Goal: Information Seeking & Learning: Find specific page/section

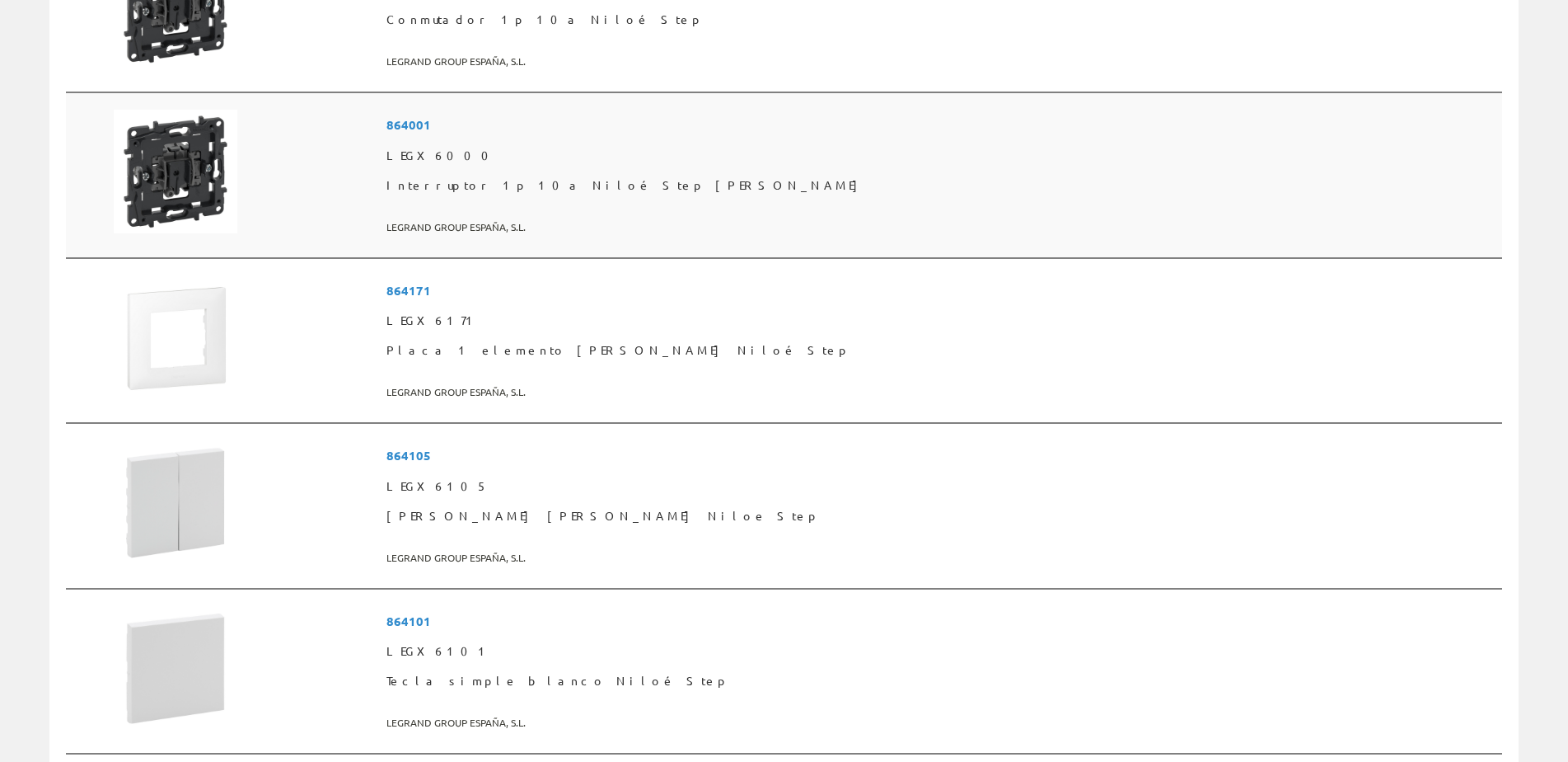
scroll to position [907, 0]
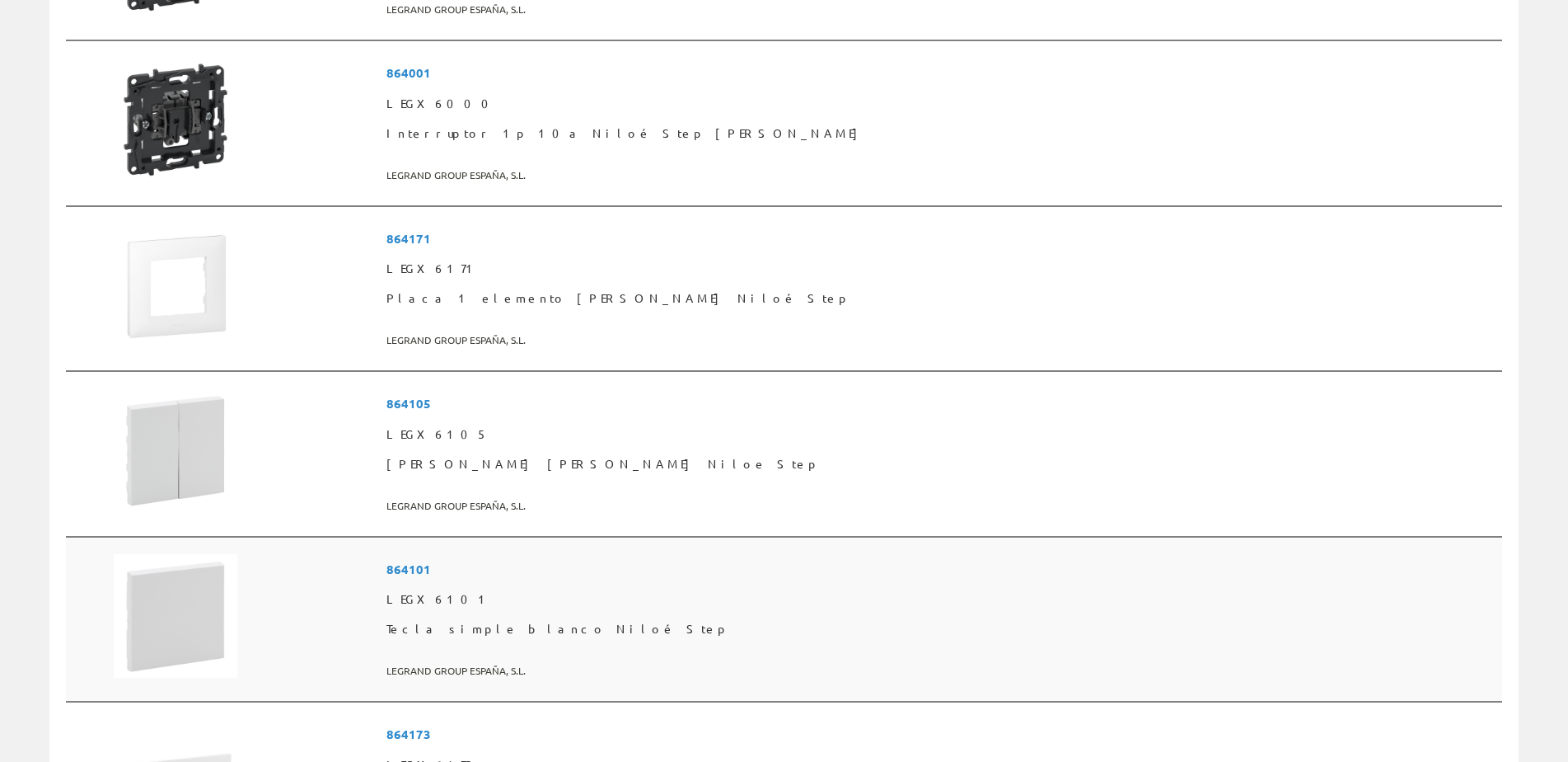
click at [633, 571] on span "864101" at bounding box center [941, 570] width 1109 height 31
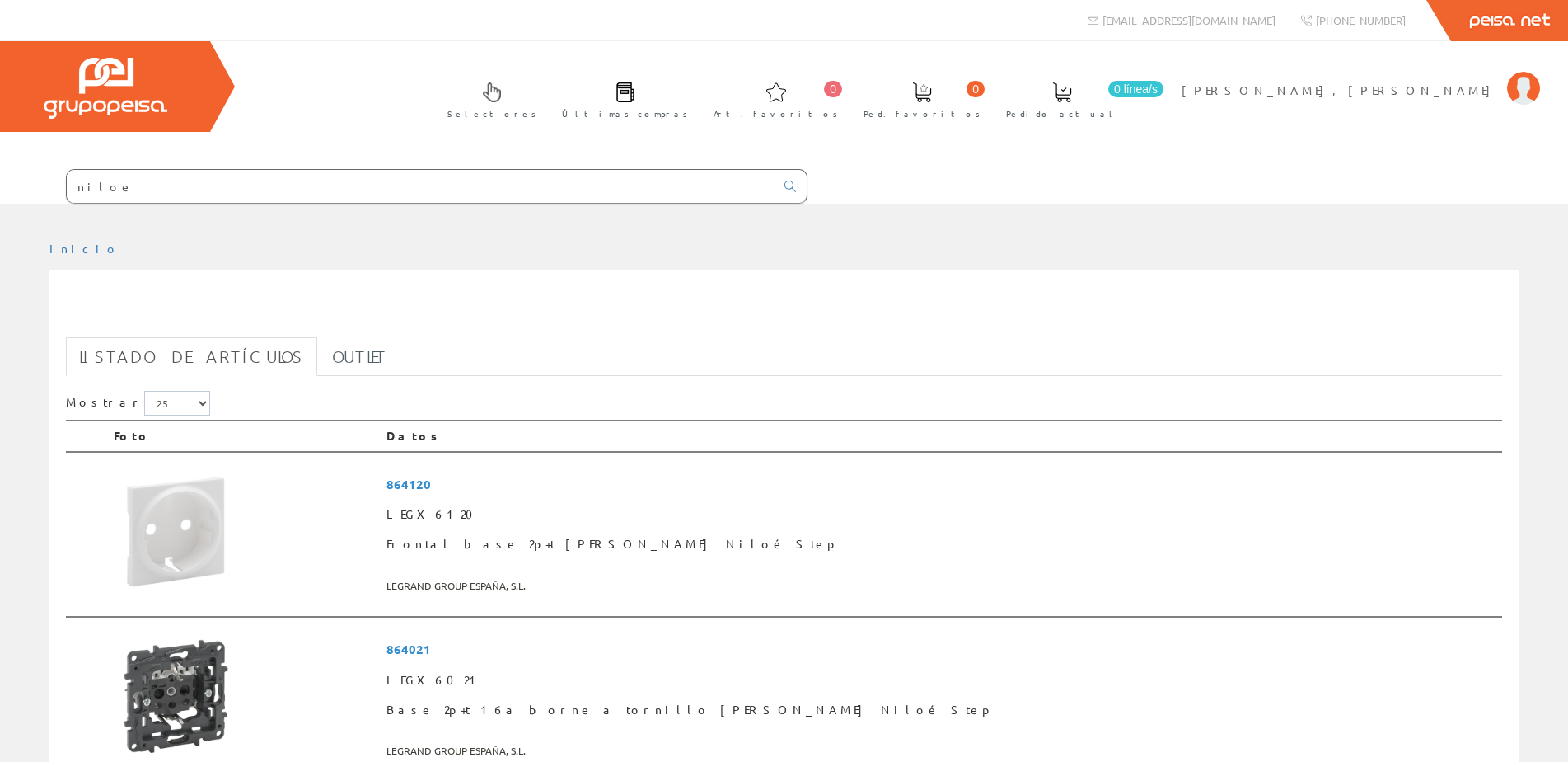
scroll to position [907, 0]
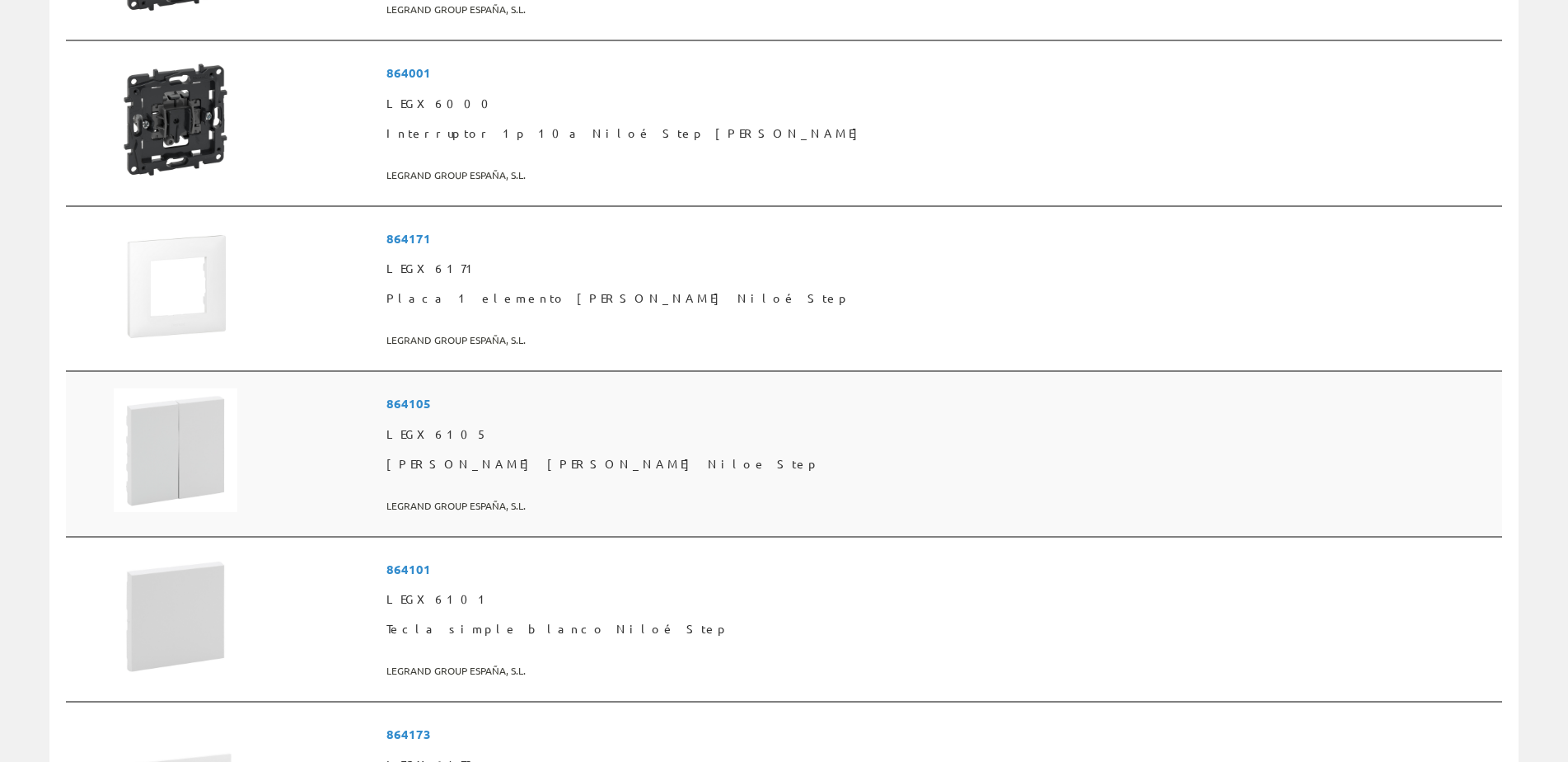
click at [613, 404] on span "864105" at bounding box center [941, 403] width 1109 height 31
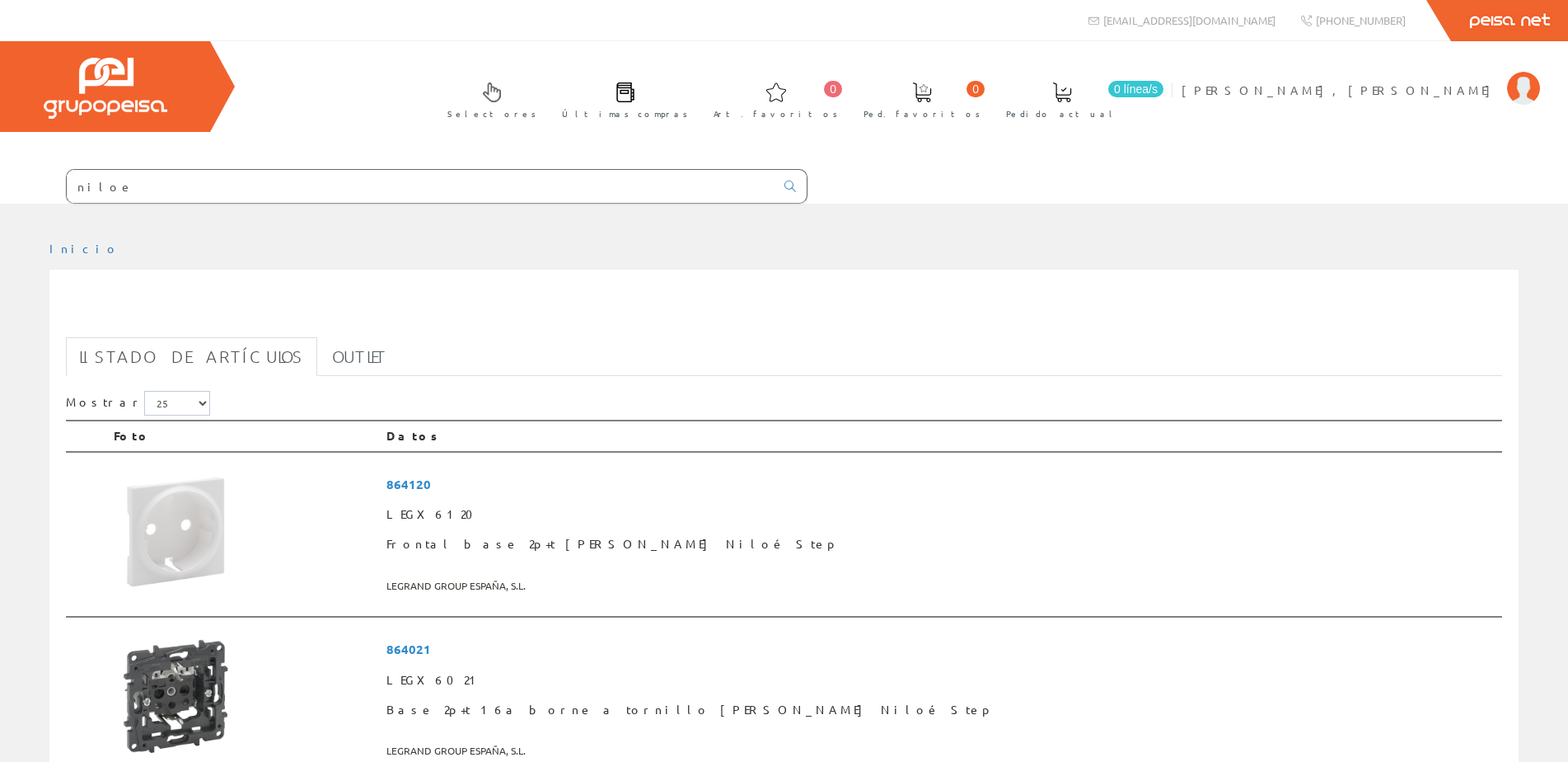
scroll to position [907, 0]
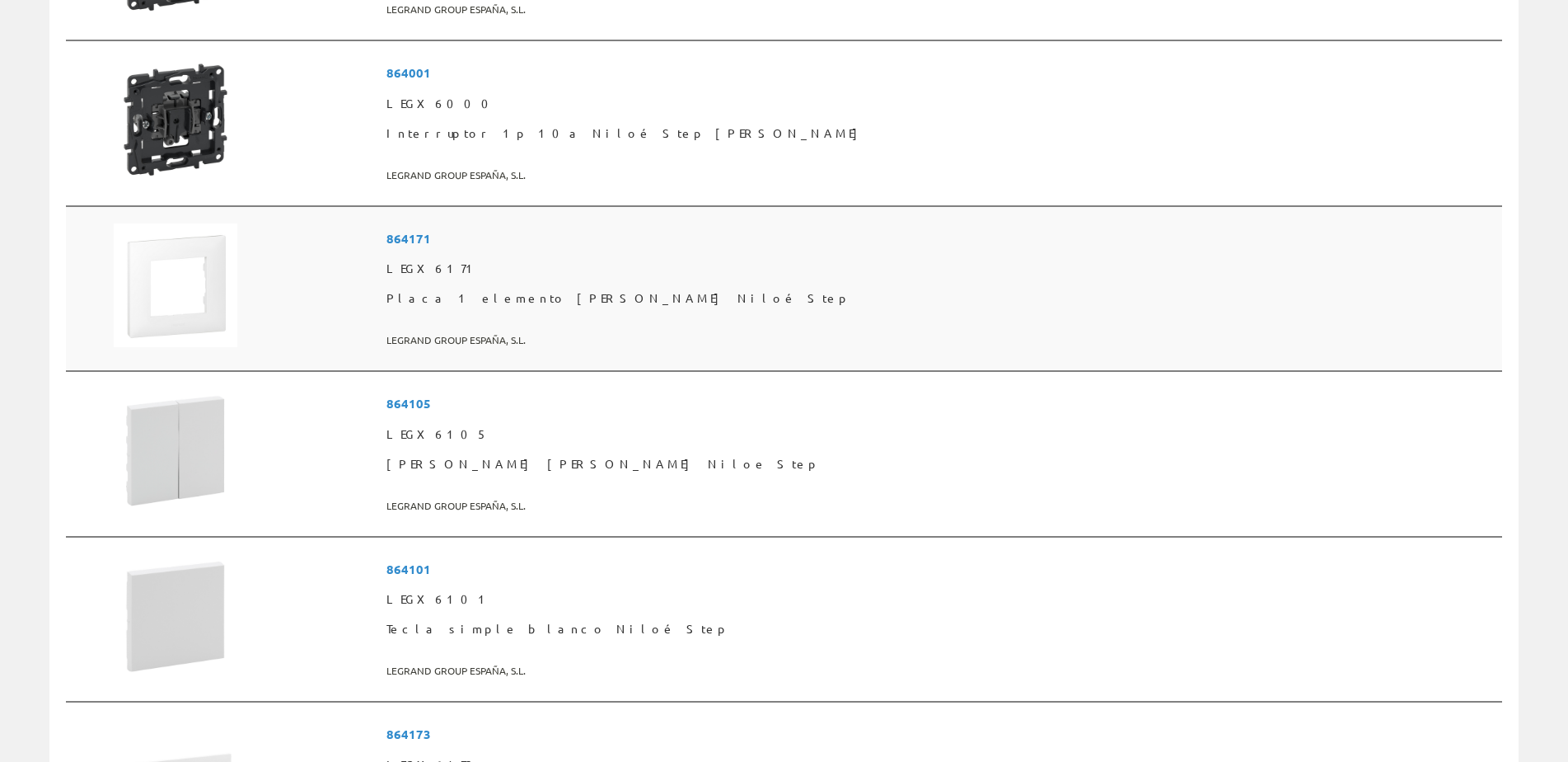
click at [628, 236] on span "864171" at bounding box center [941, 239] width 1109 height 31
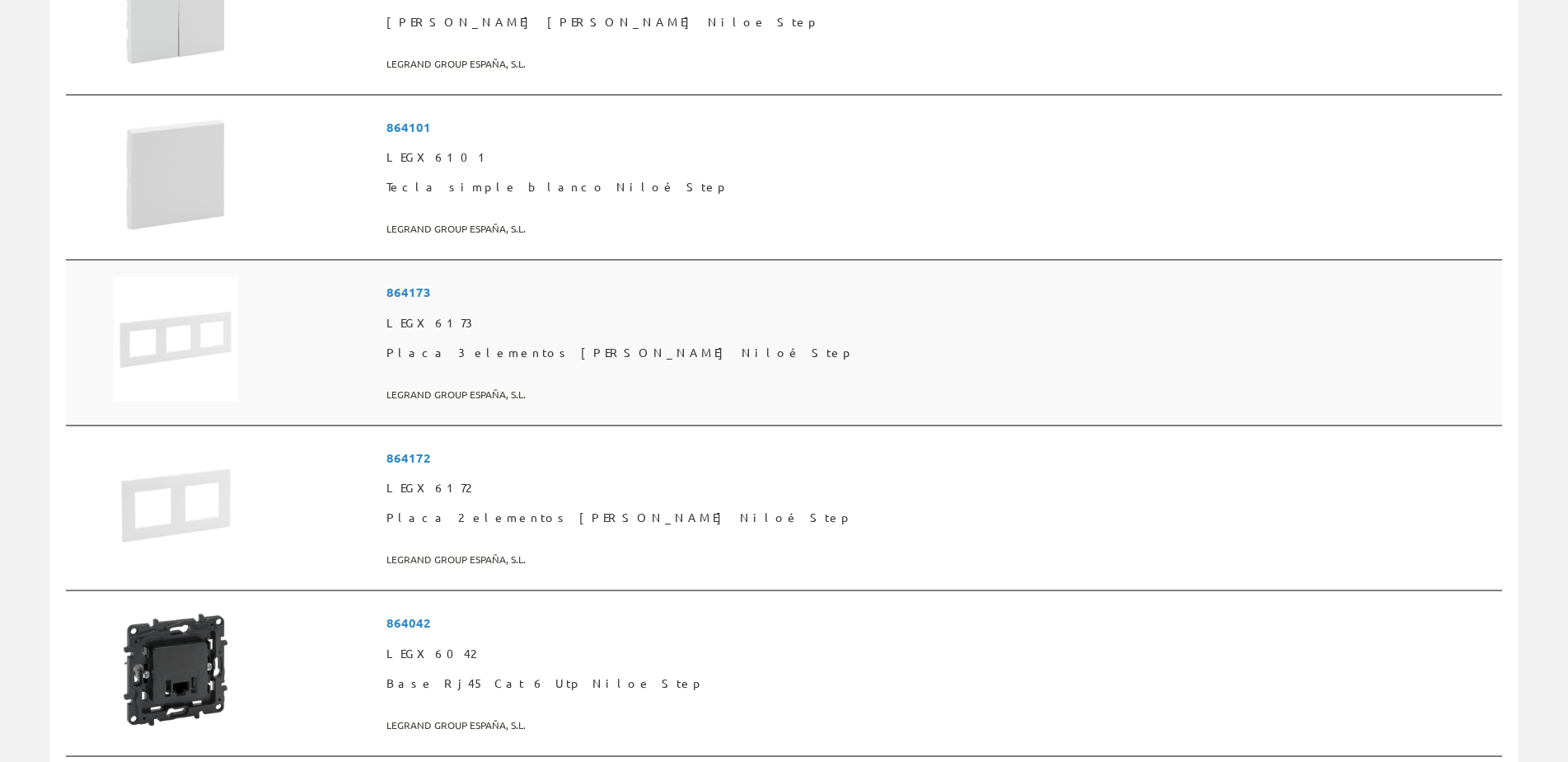
scroll to position [1402, 0]
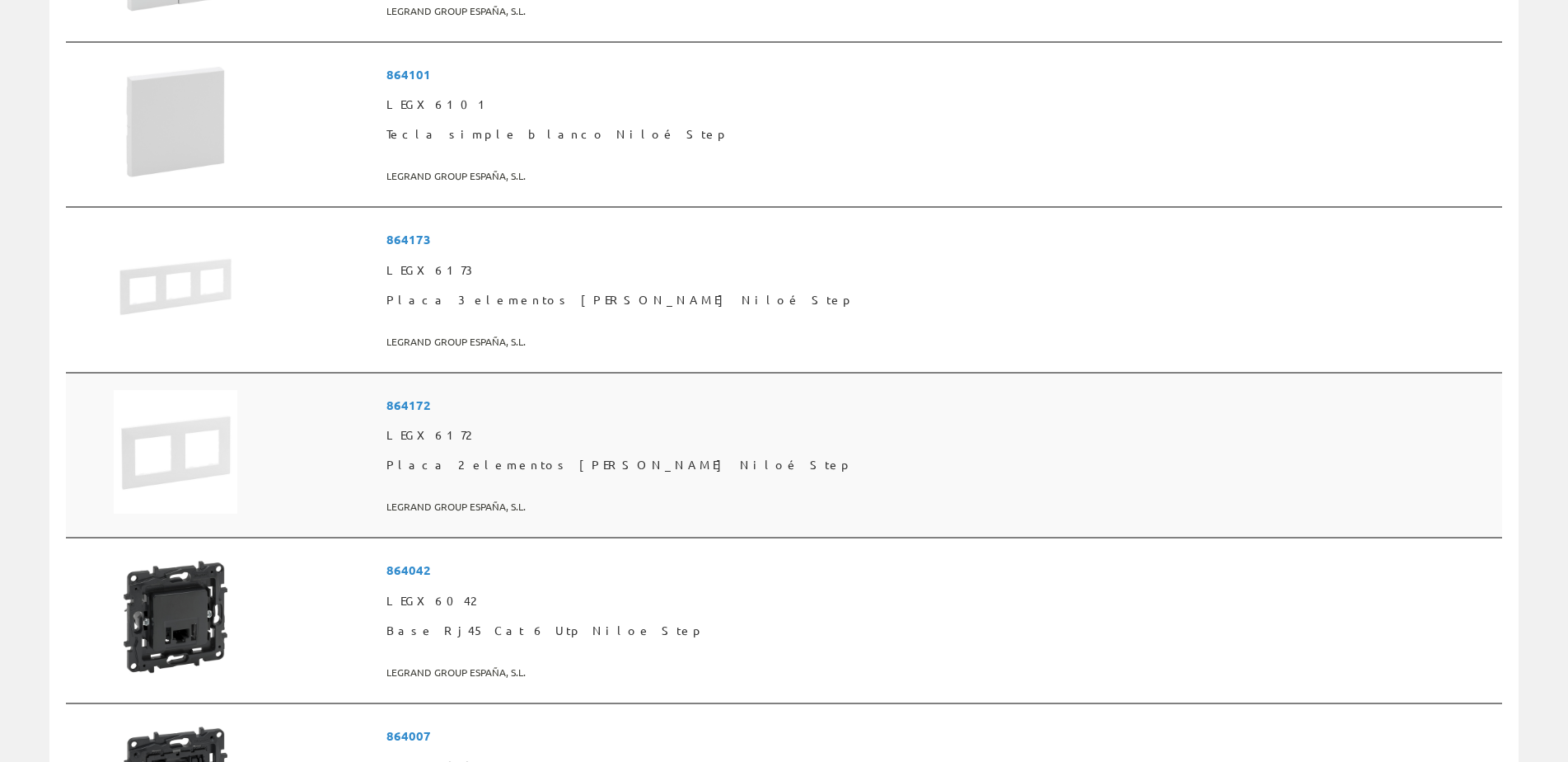
click at [612, 403] on span "864172" at bounding box center [941, 405] width 1109 height 31
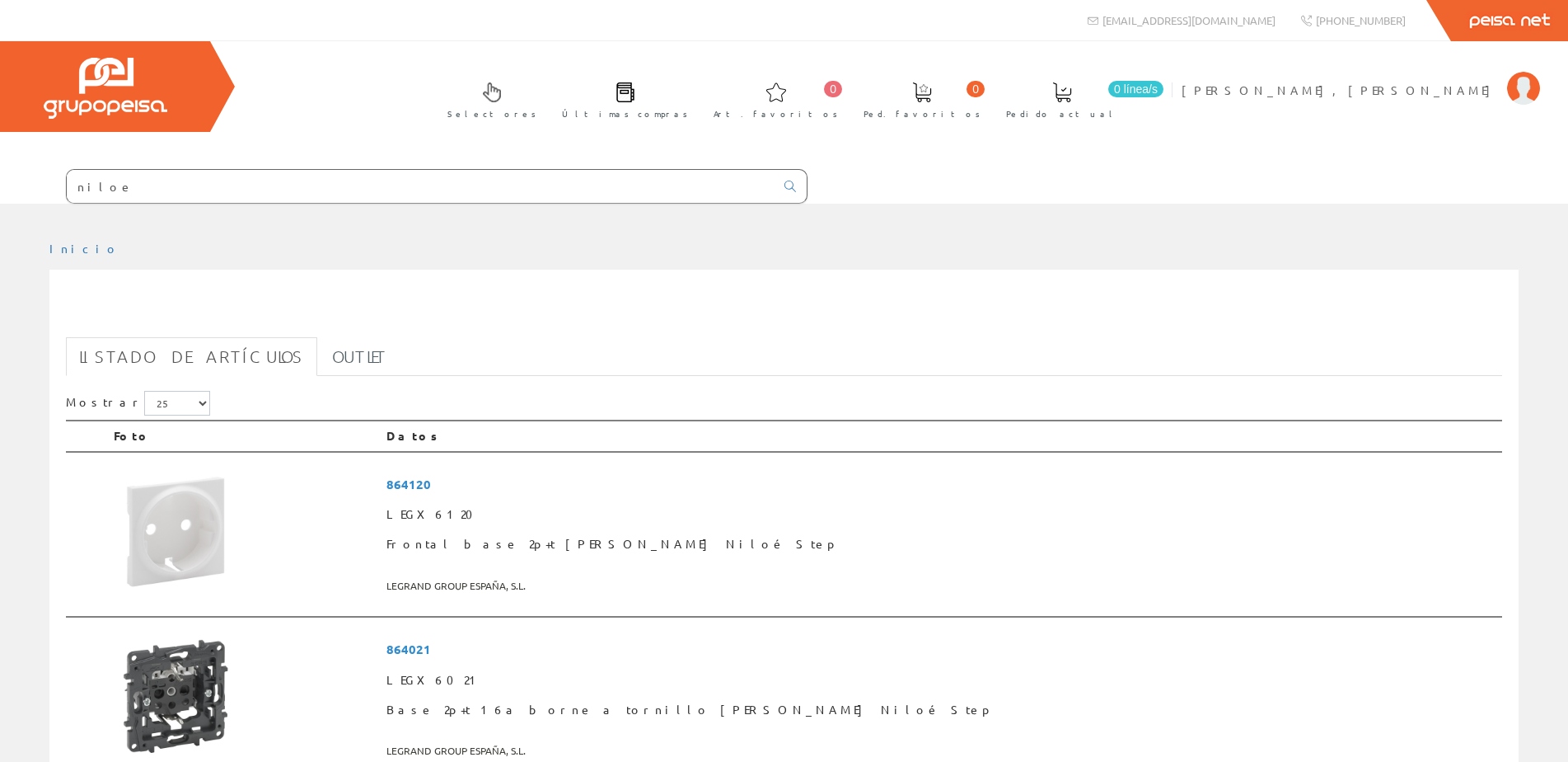
scroll to position [1402, 0]
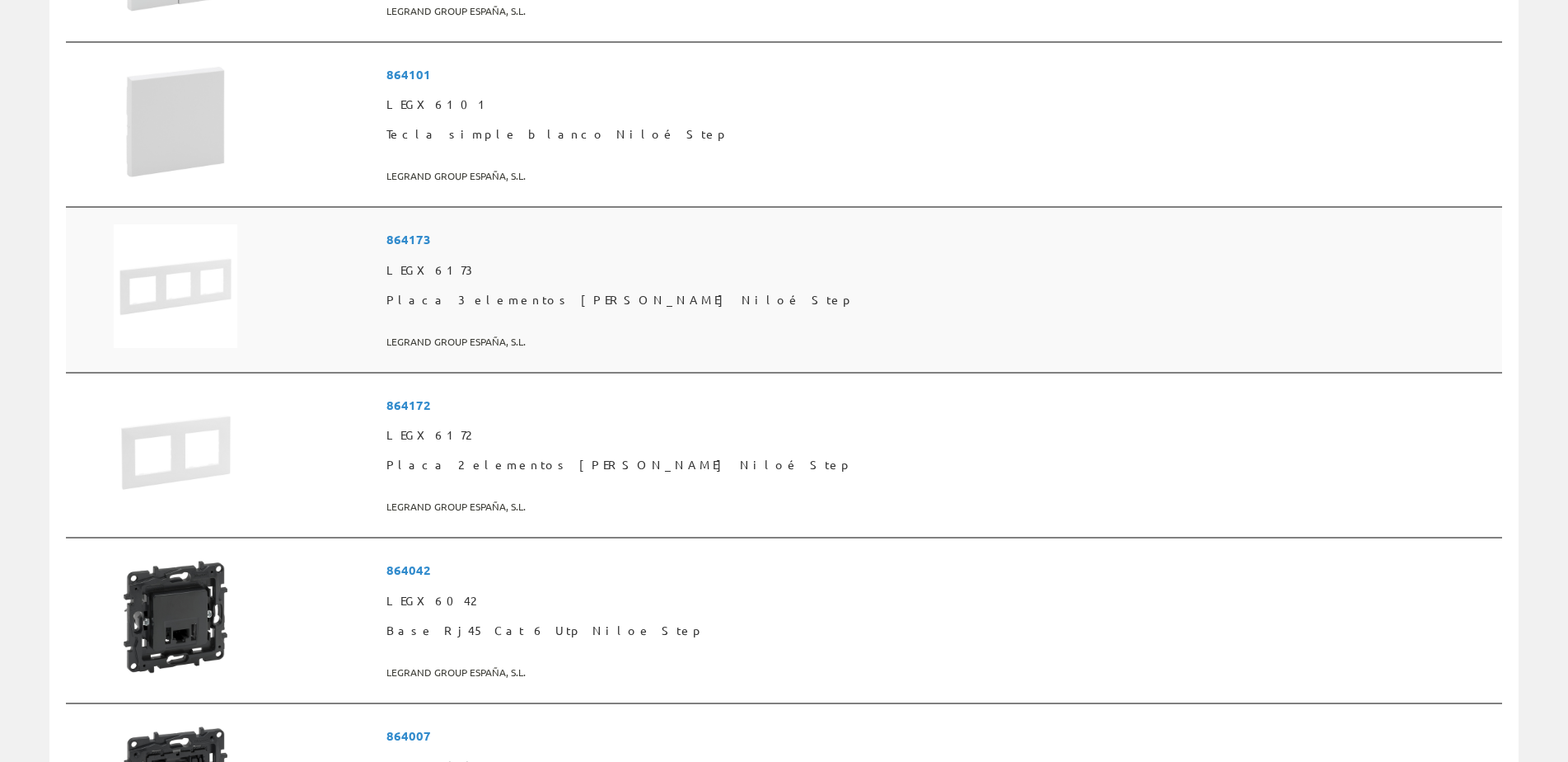
click at [636, 237] on span "864173" at bounding box center [941, 240] width 1109 height 31
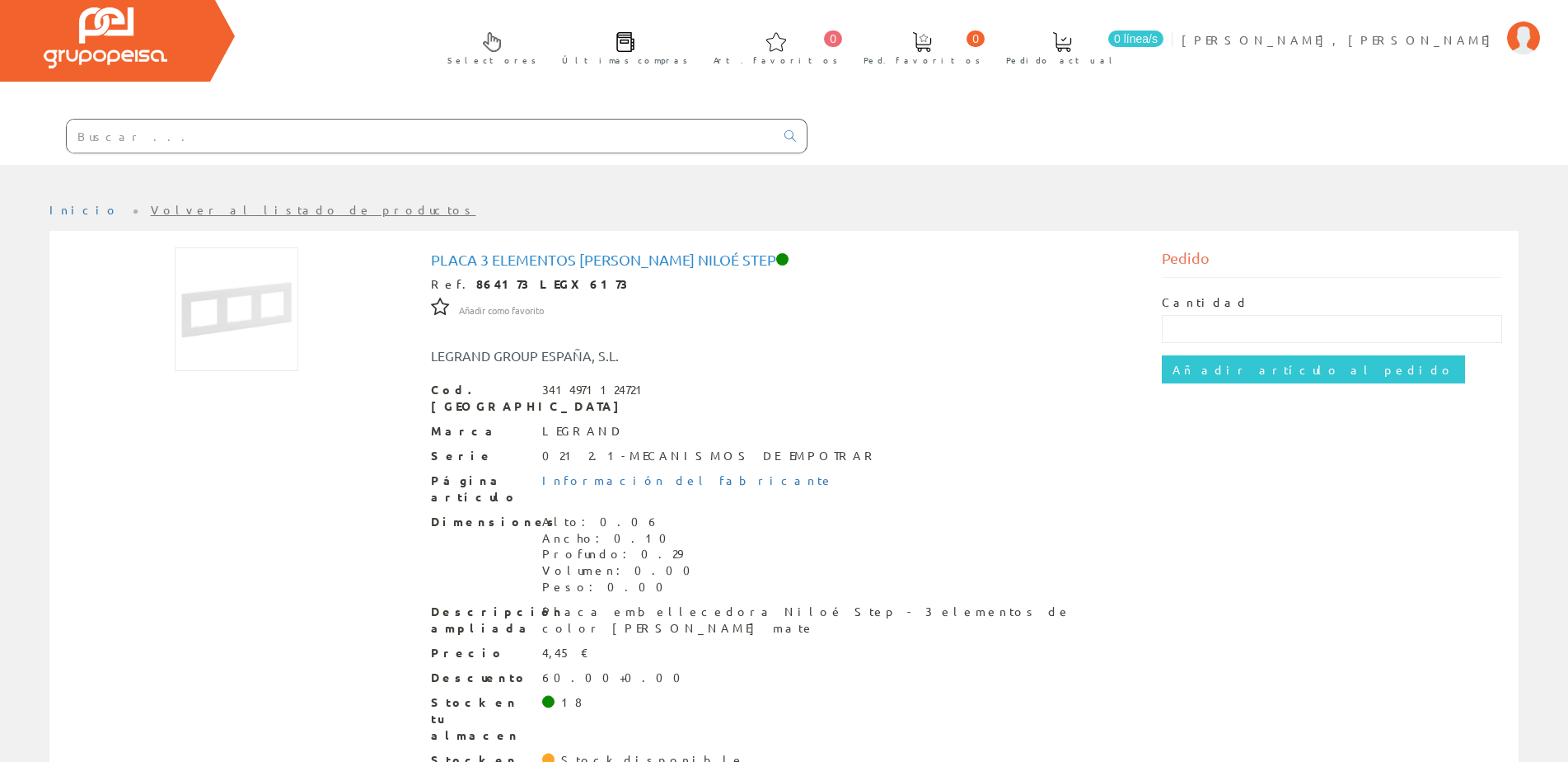
scroll to position [78, 0]
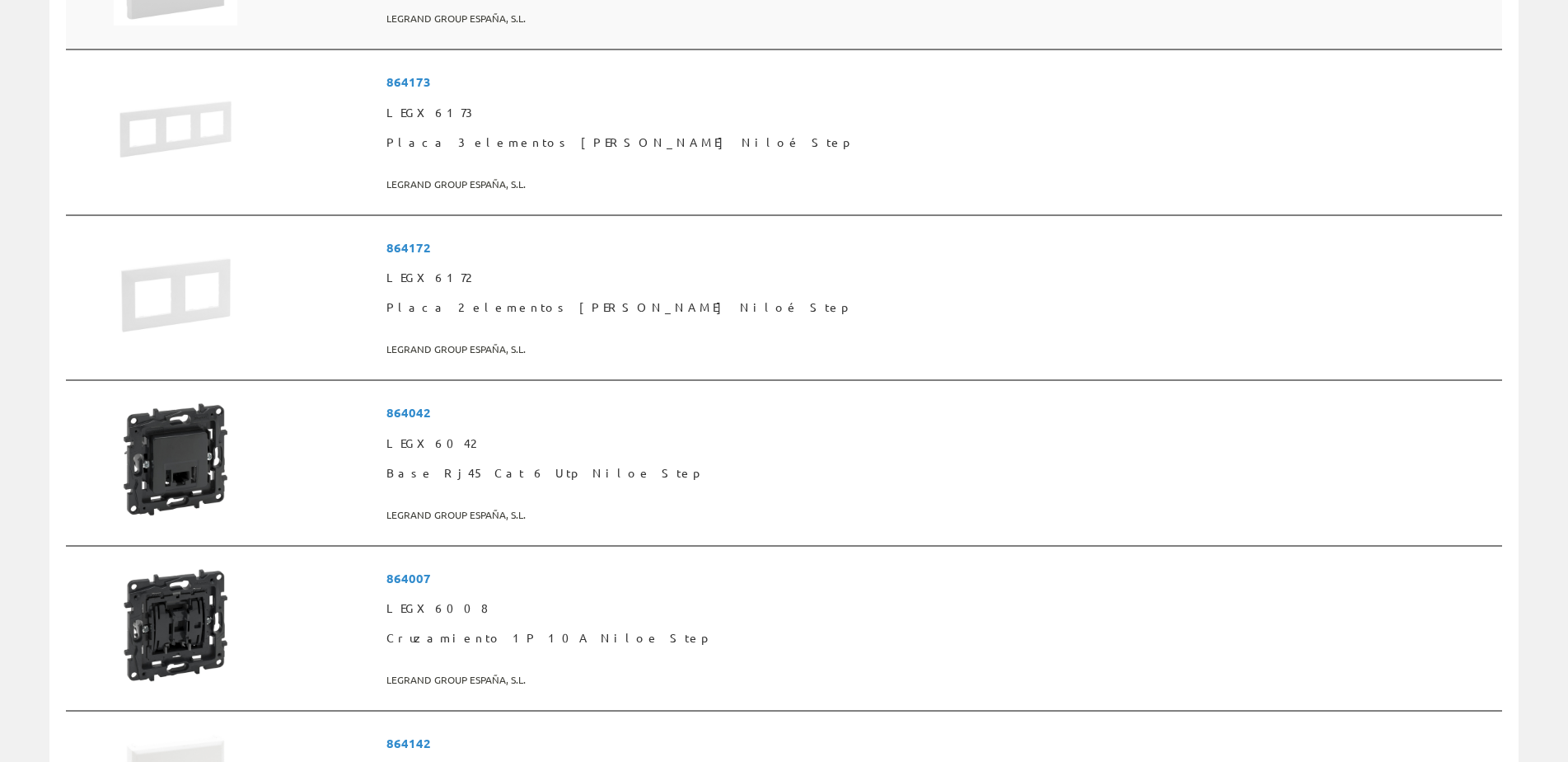
scroll to position [1592, 0]
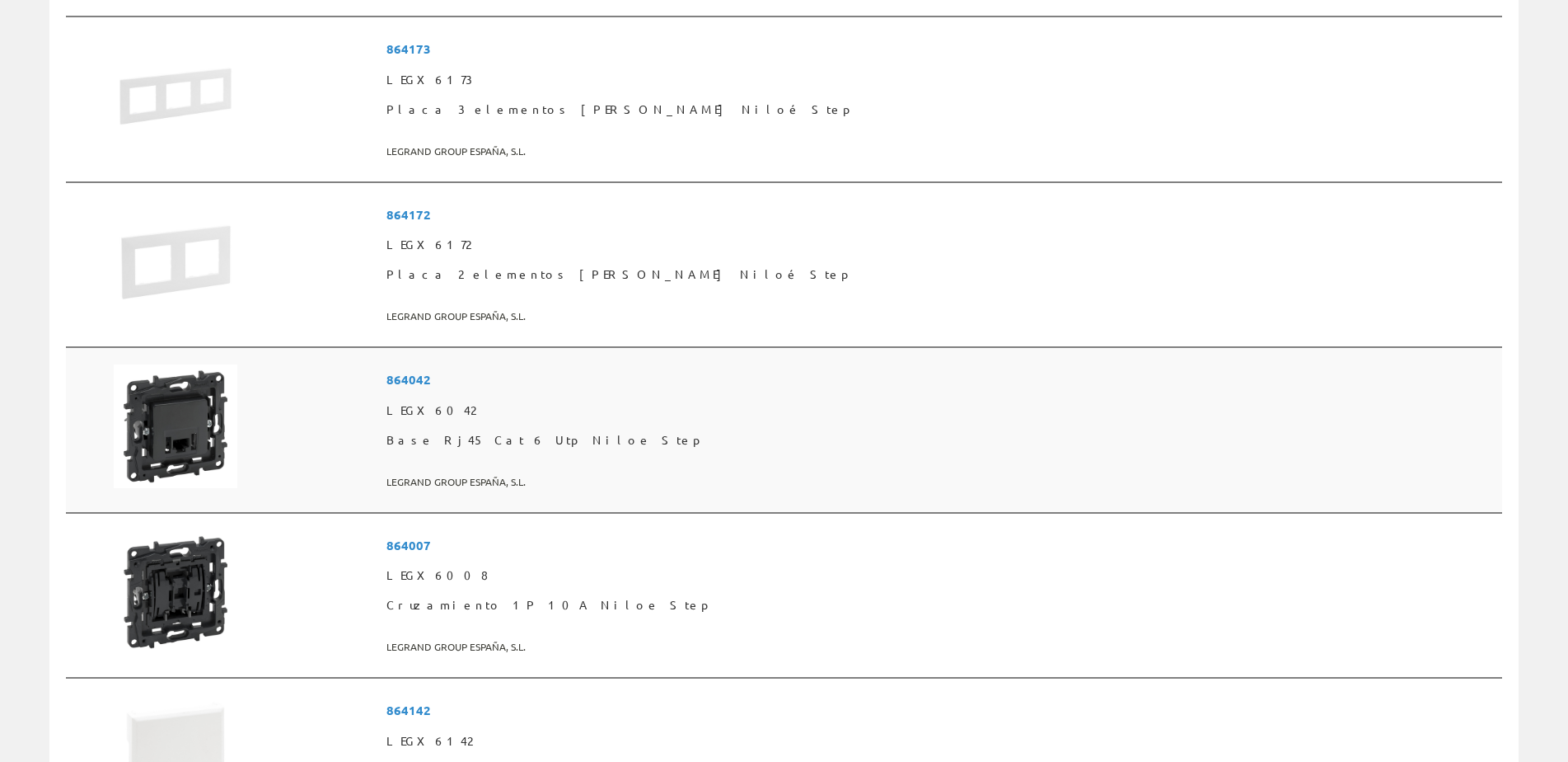
click at [627, 375] on span "864042" at bounding box center [941, 380] width 1109 height 31
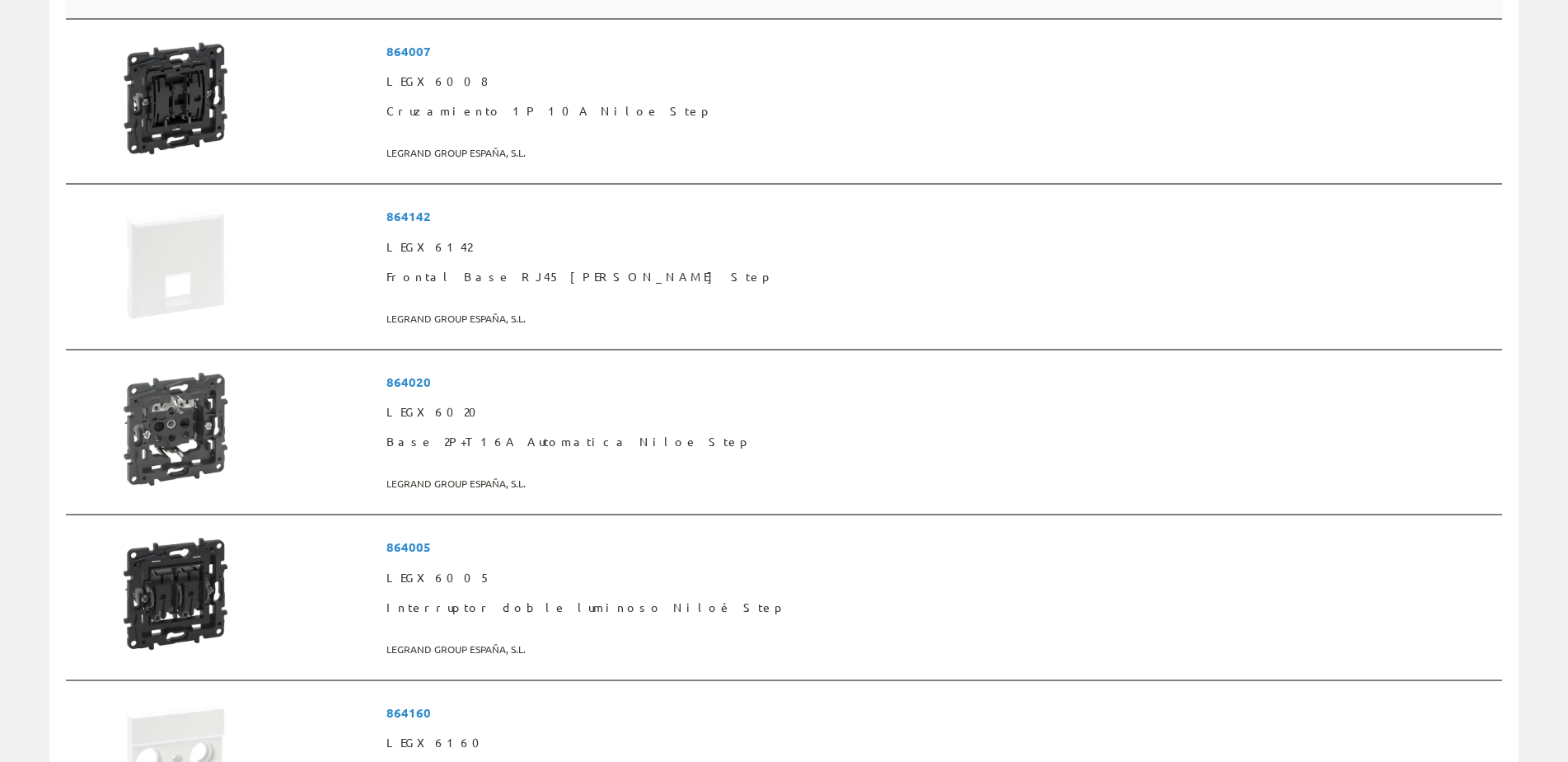
scroll to position [2087, 0]
click at [634, 212] on span "864142" at bounding box center [941, 216] width 1109 height 31
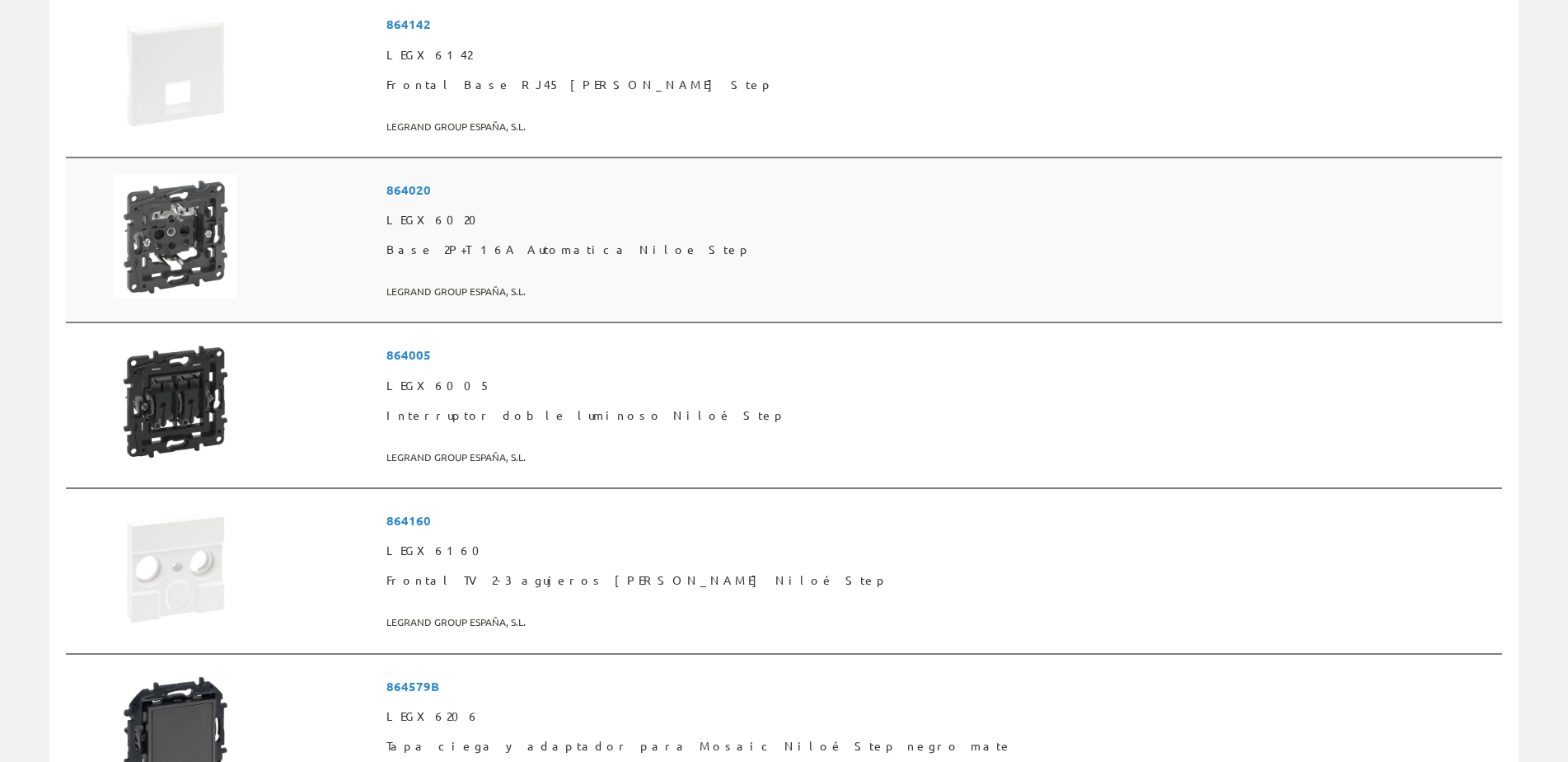
scroll to position [2335, 0]
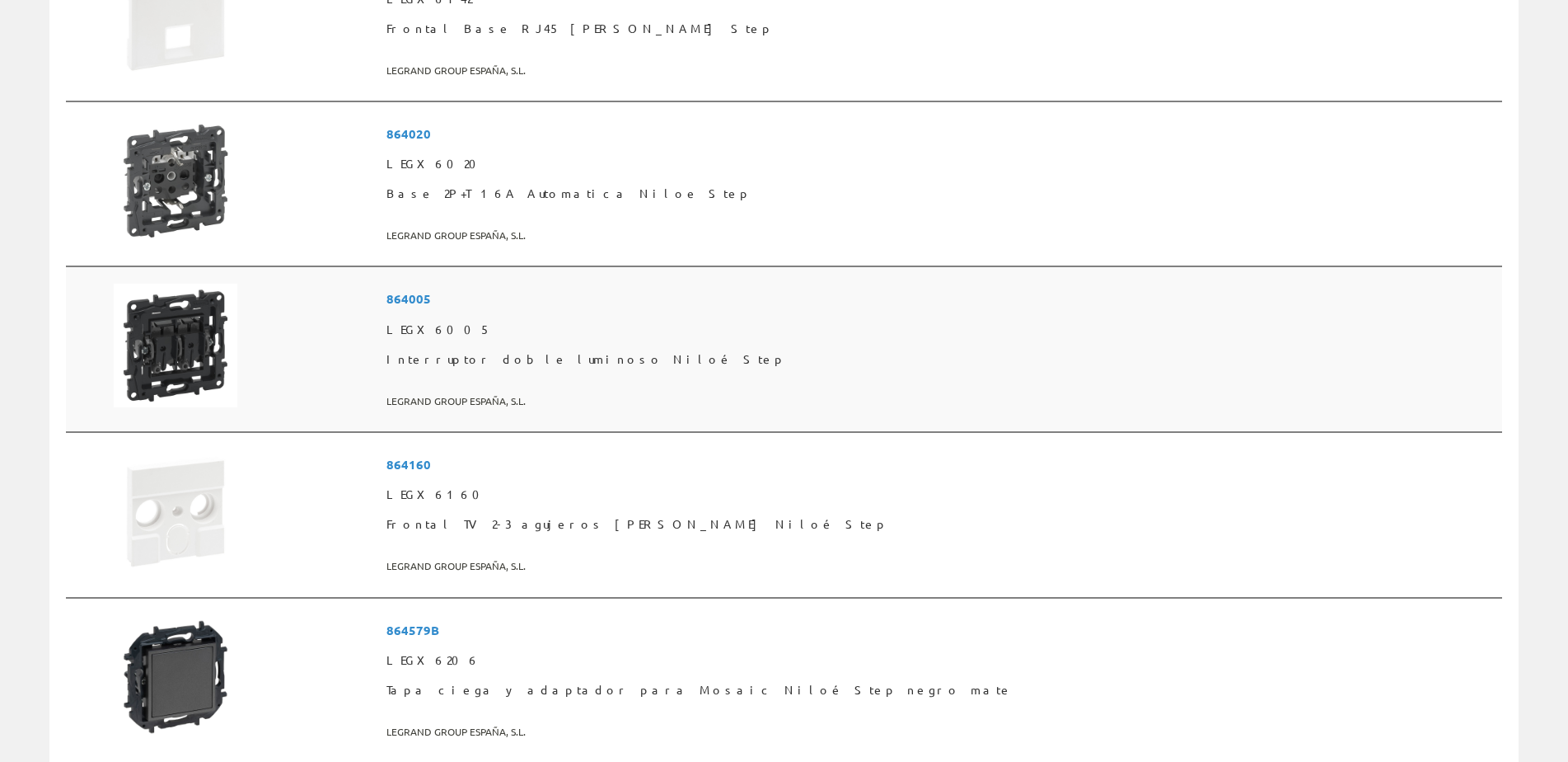
click at [630, 291] on span "864005" at bounding box center [941, 299] width 1109 height 31
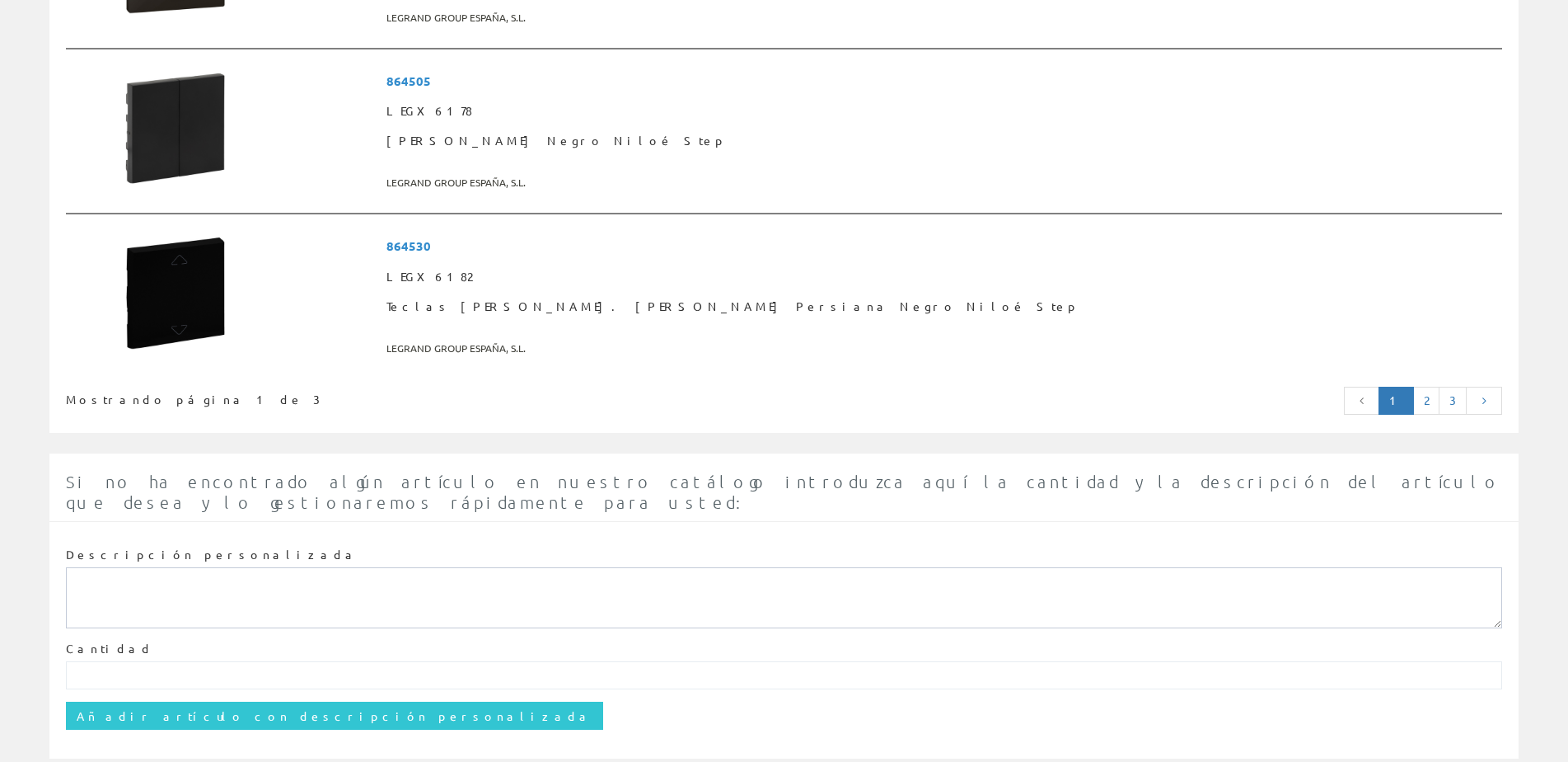
scroll to position [4232, 0]
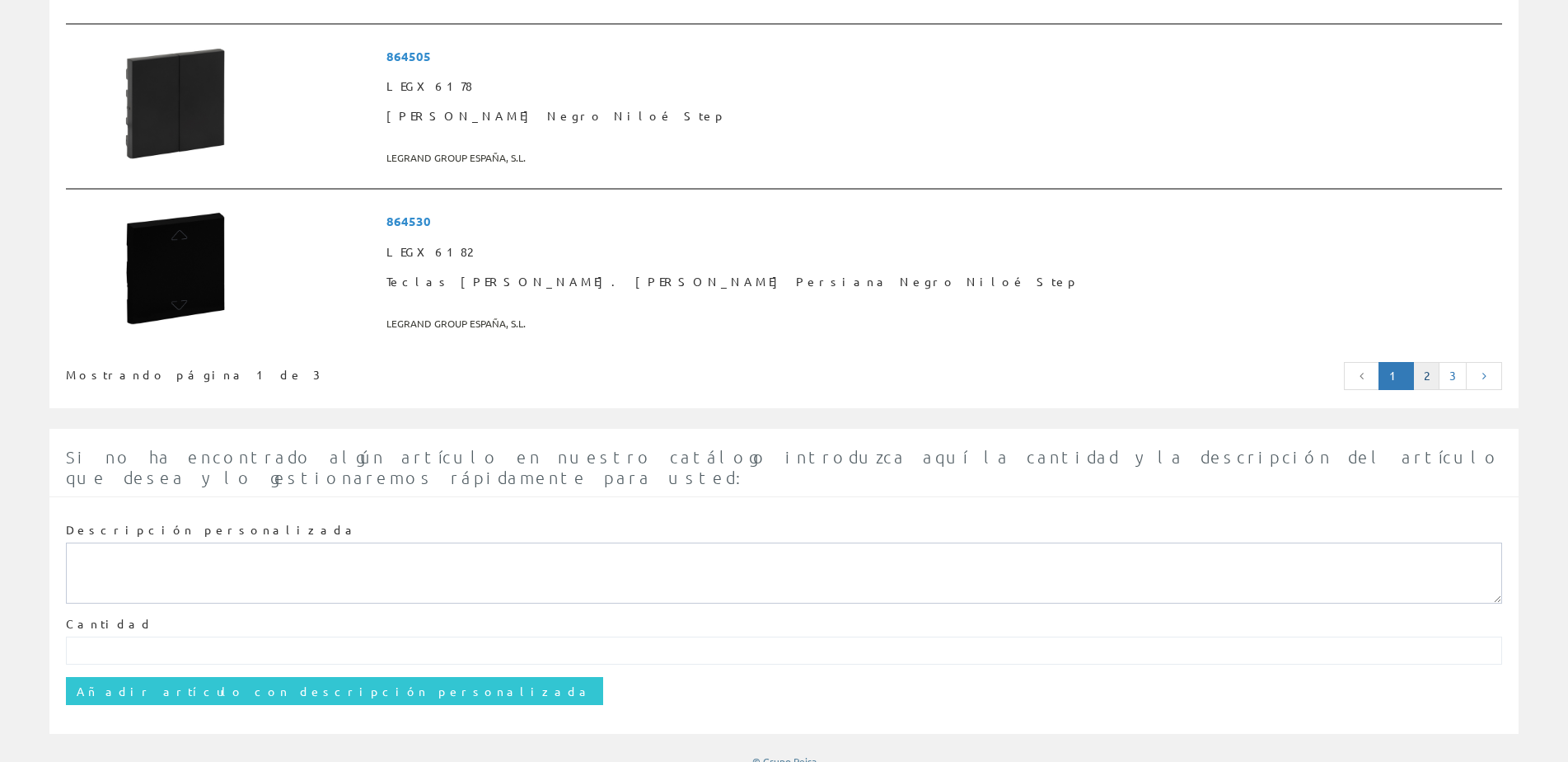
click at [1428, 369] on link "2" at bounding box center [1427, 376] width 27 height 28
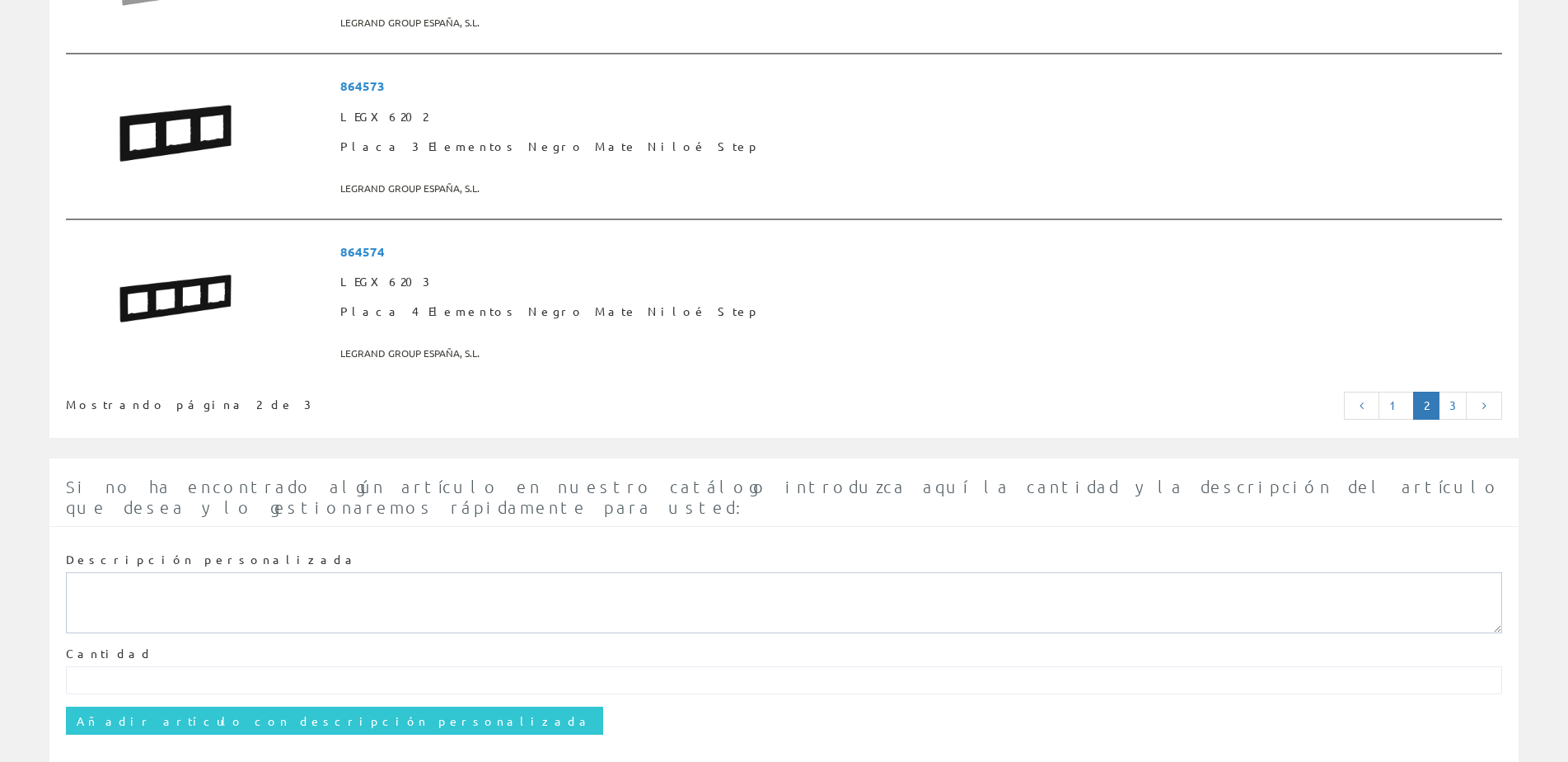
scroll to position [4190, 0]
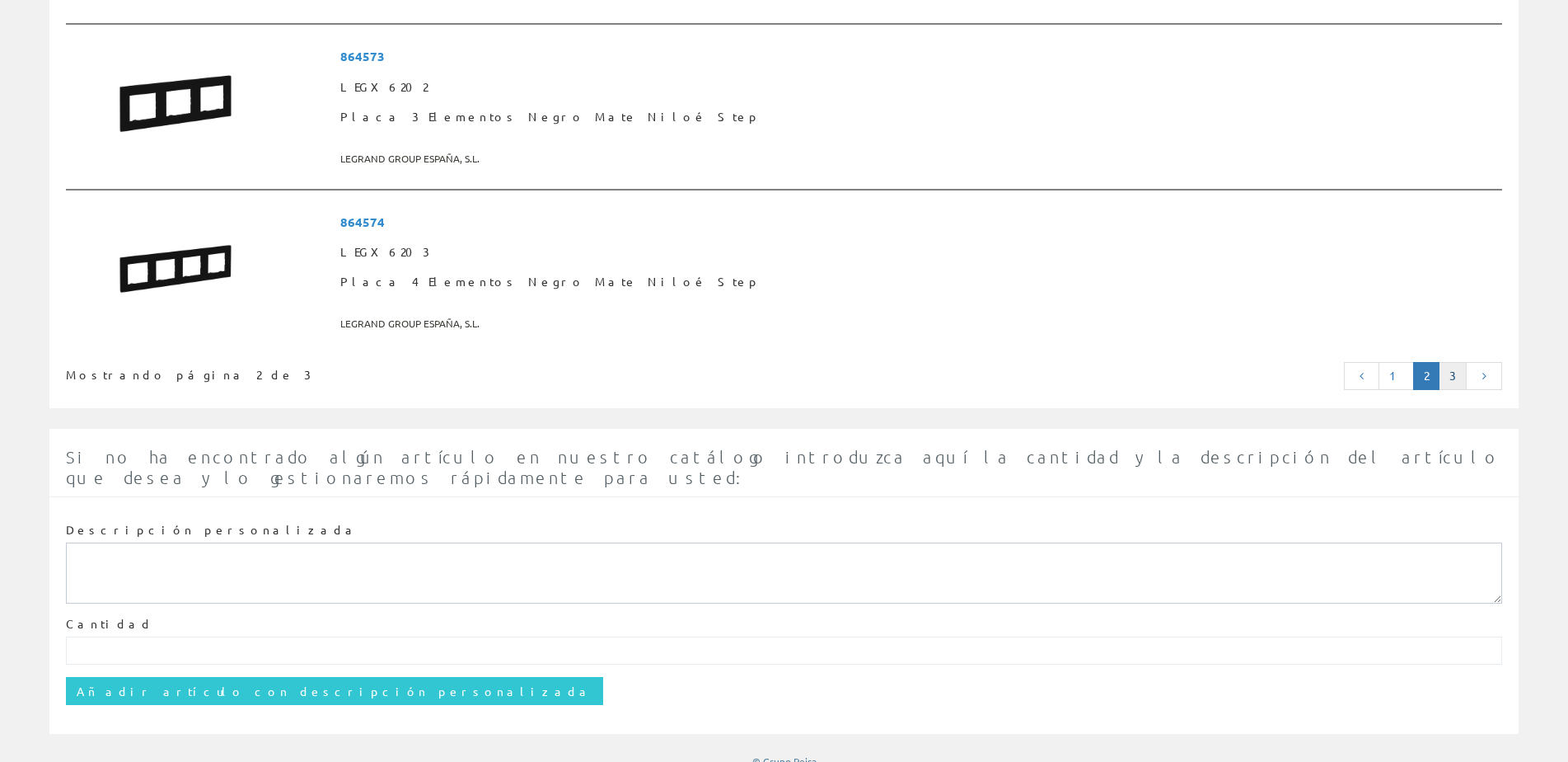
click at [1450, 372] on link "3" at bounding box center [1452, 376] width 28 height 28
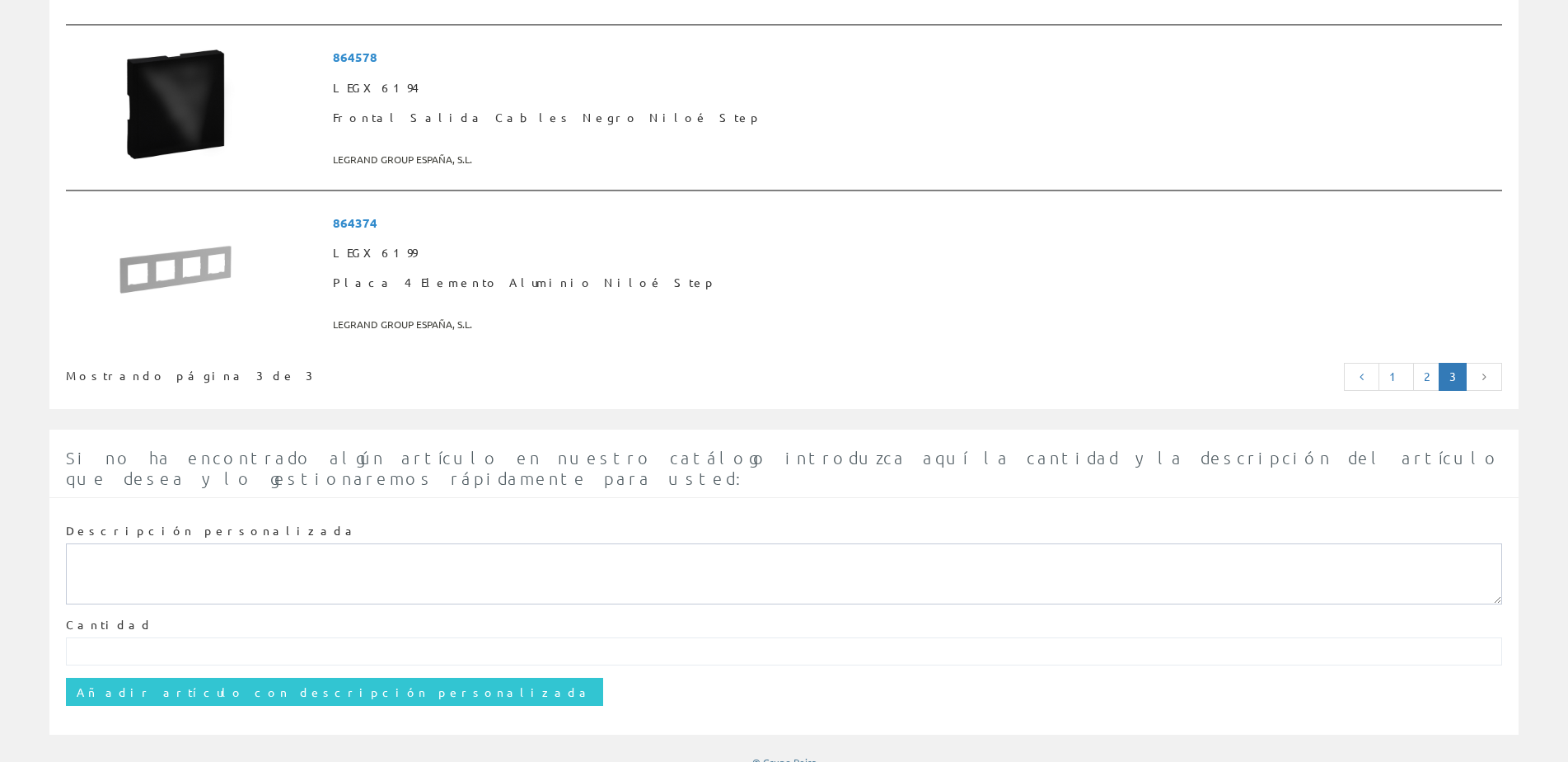
scroll to position [1709, 0]
click at [1400, 375] on link "1" at bounding box center [1396, 376] width 35 height 28
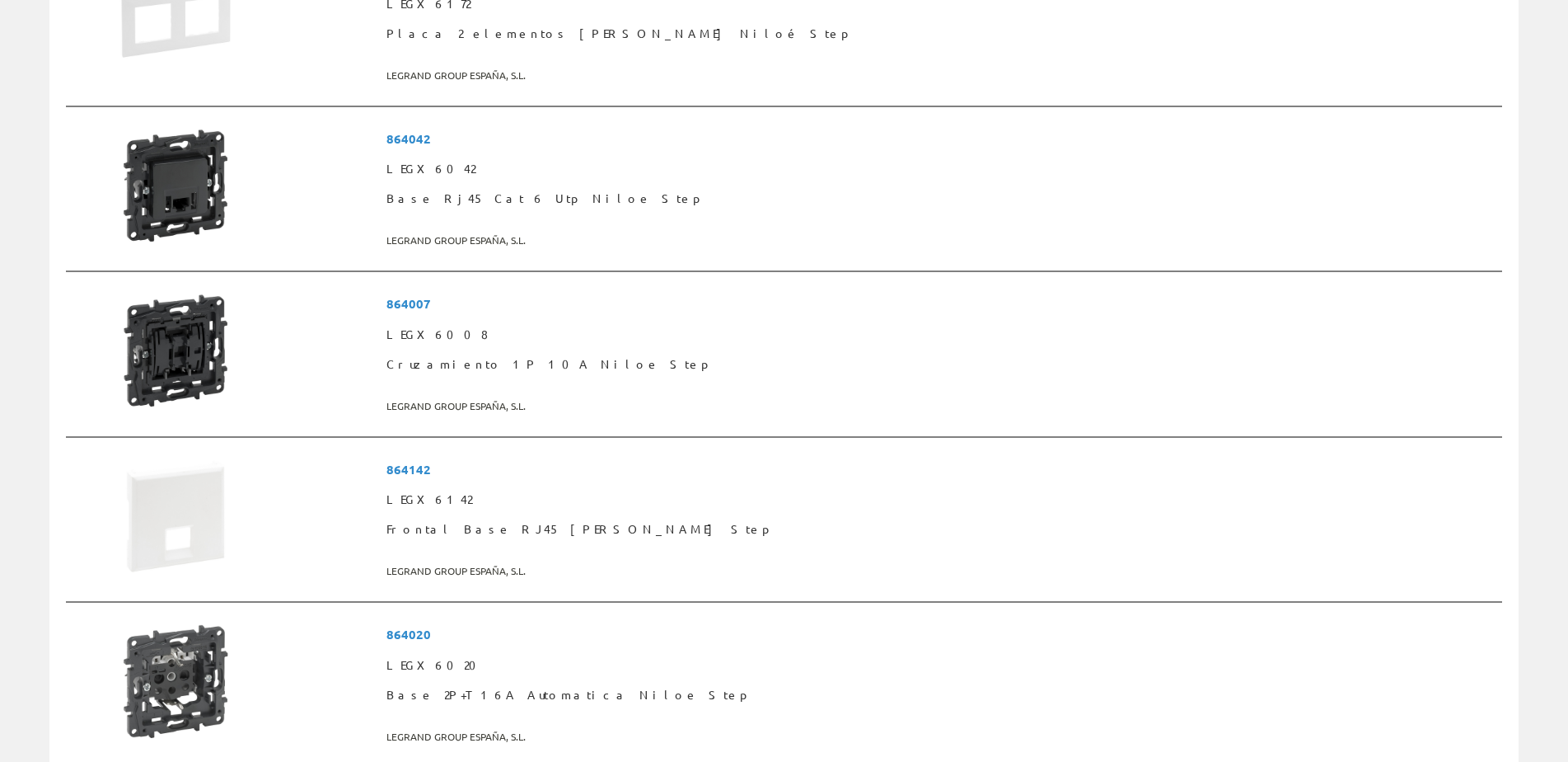
scroll to position [1815, 0]
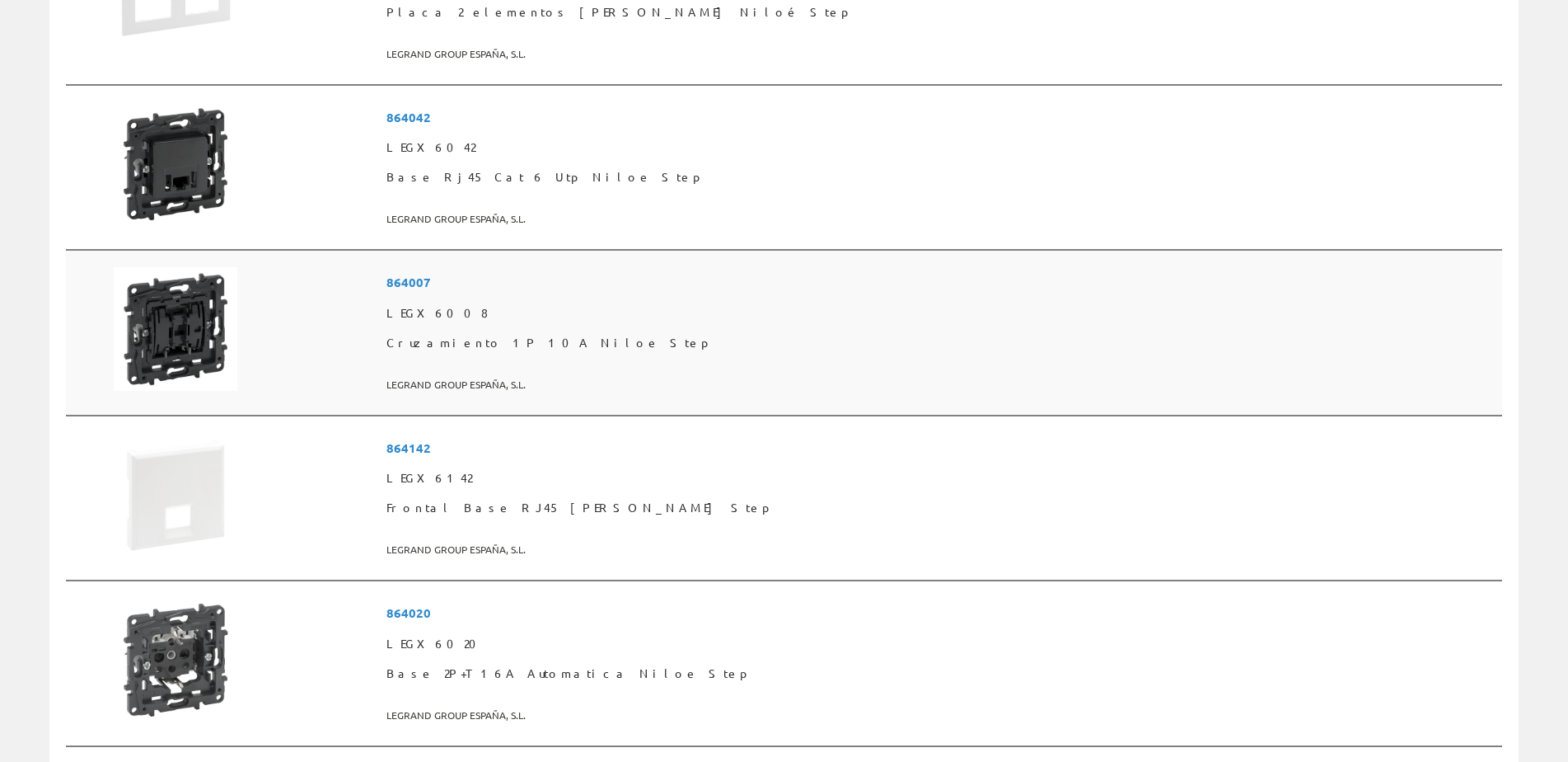
click at [625, 279] on span "864007" at bounding box center [941, 282] width 1109 height 31
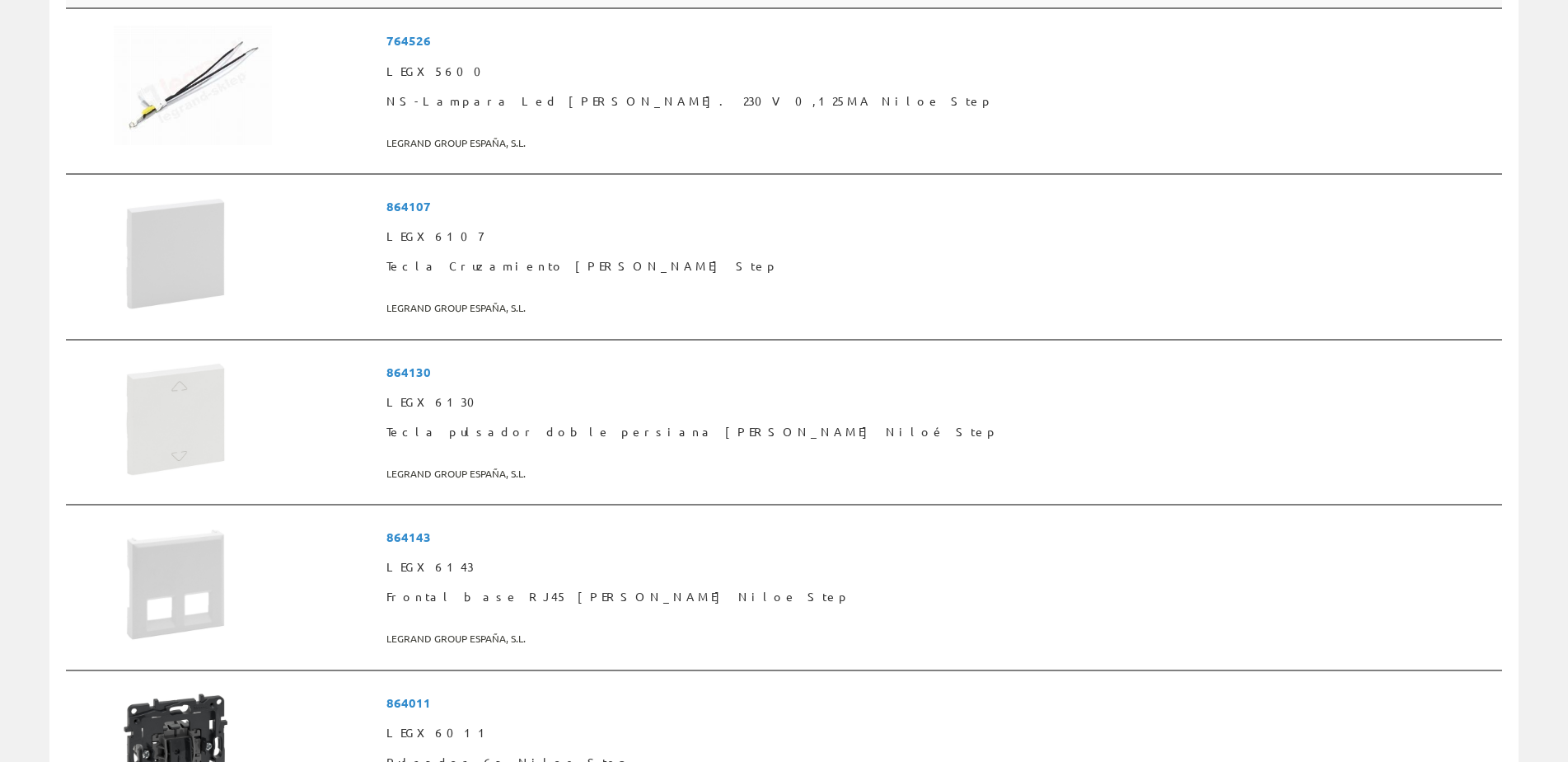
scroll to position [3051, 0]
click at [621, 206] on span "864107" at bounding box center [941, 204] width 1109 height 31
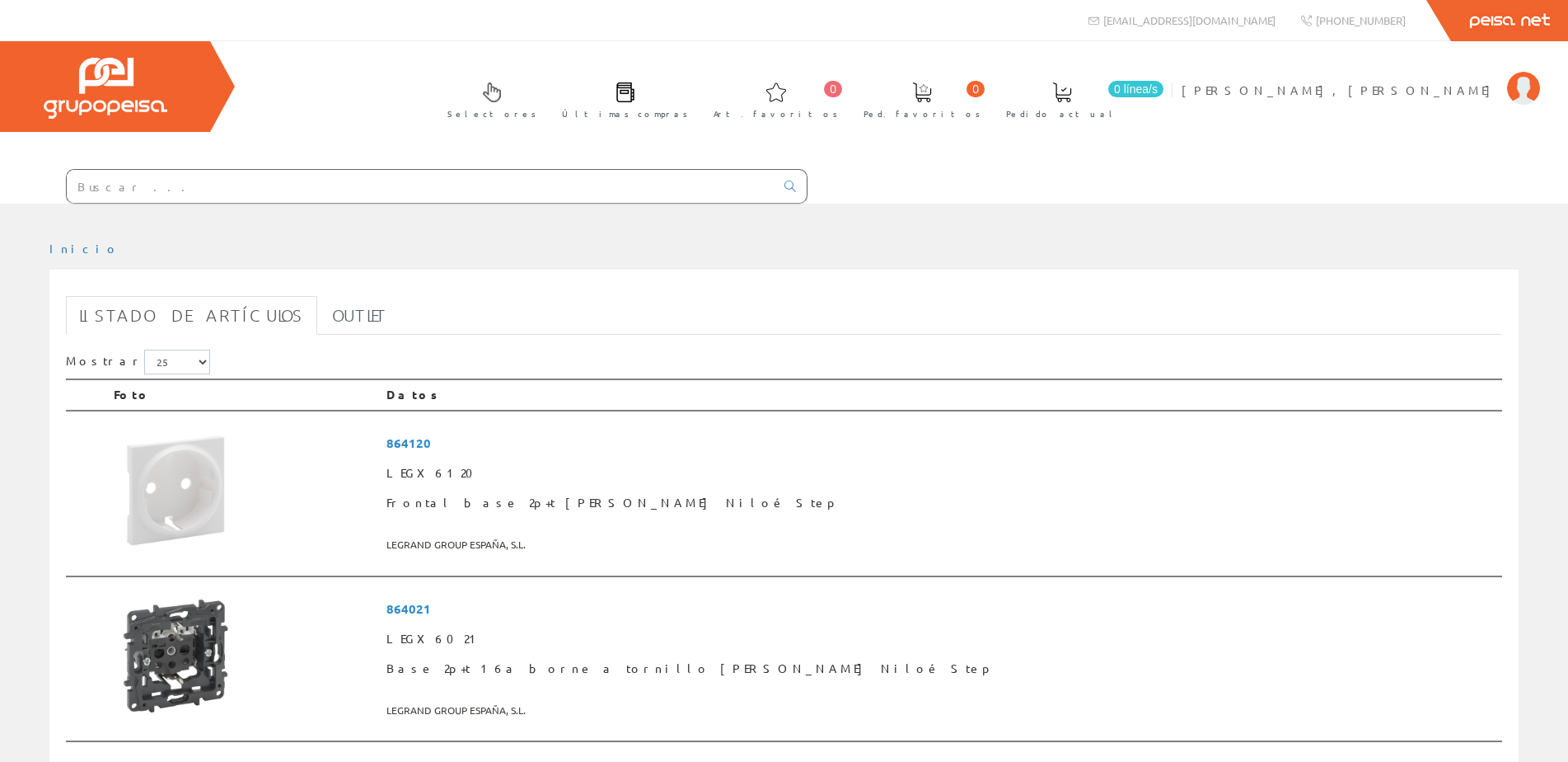
click at [119, 186] on input "text" at bounding box center [420, 186] width 708 height 33
type input "ecolux"
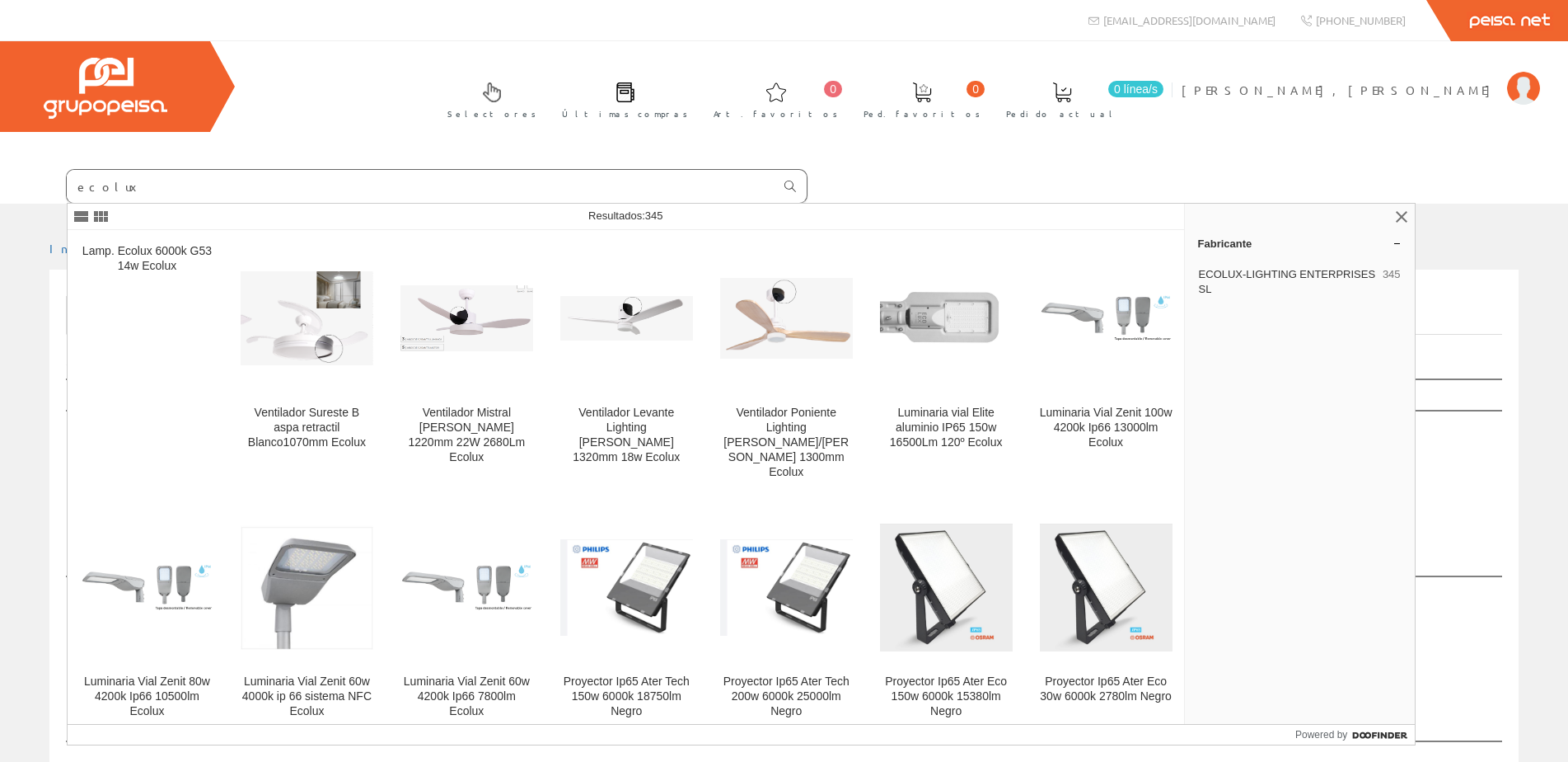
click at [788, 183] on icon at bounding box center [790, 186] width 11 height 11
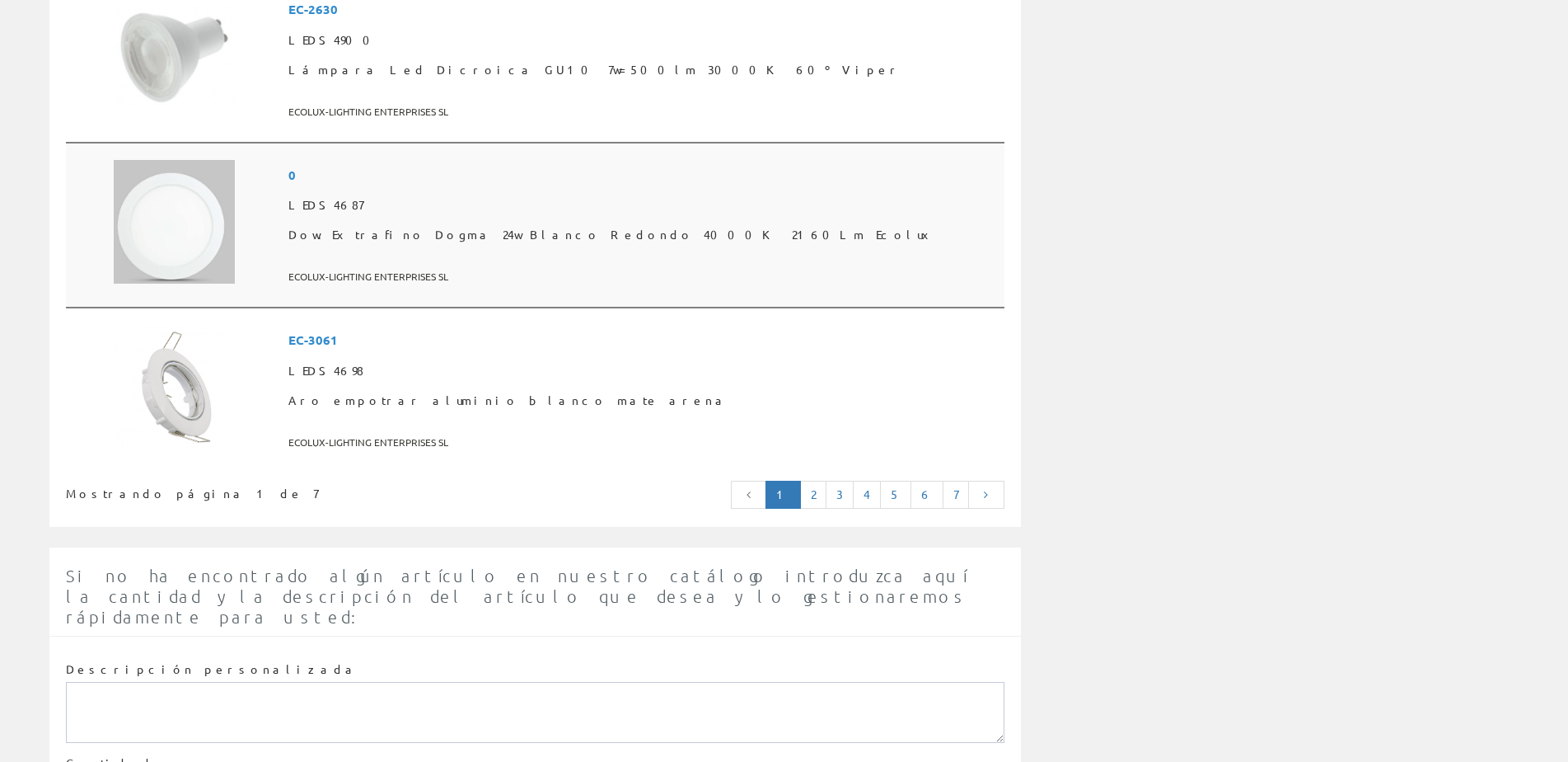
scroll to position [4206, 0]
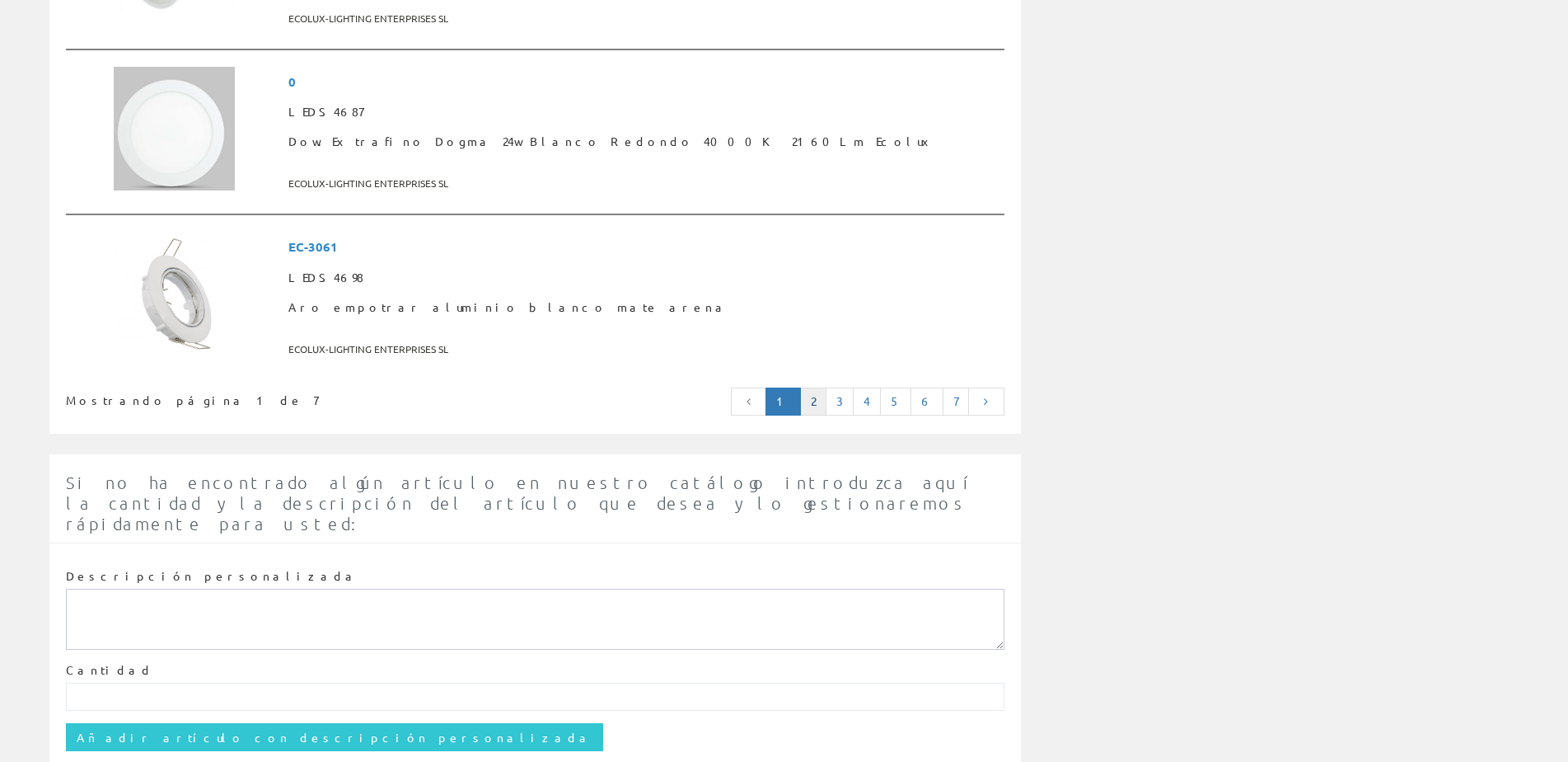
click at [823, 402] on link "2" at bounding box center [813, 401] width 27 height 28
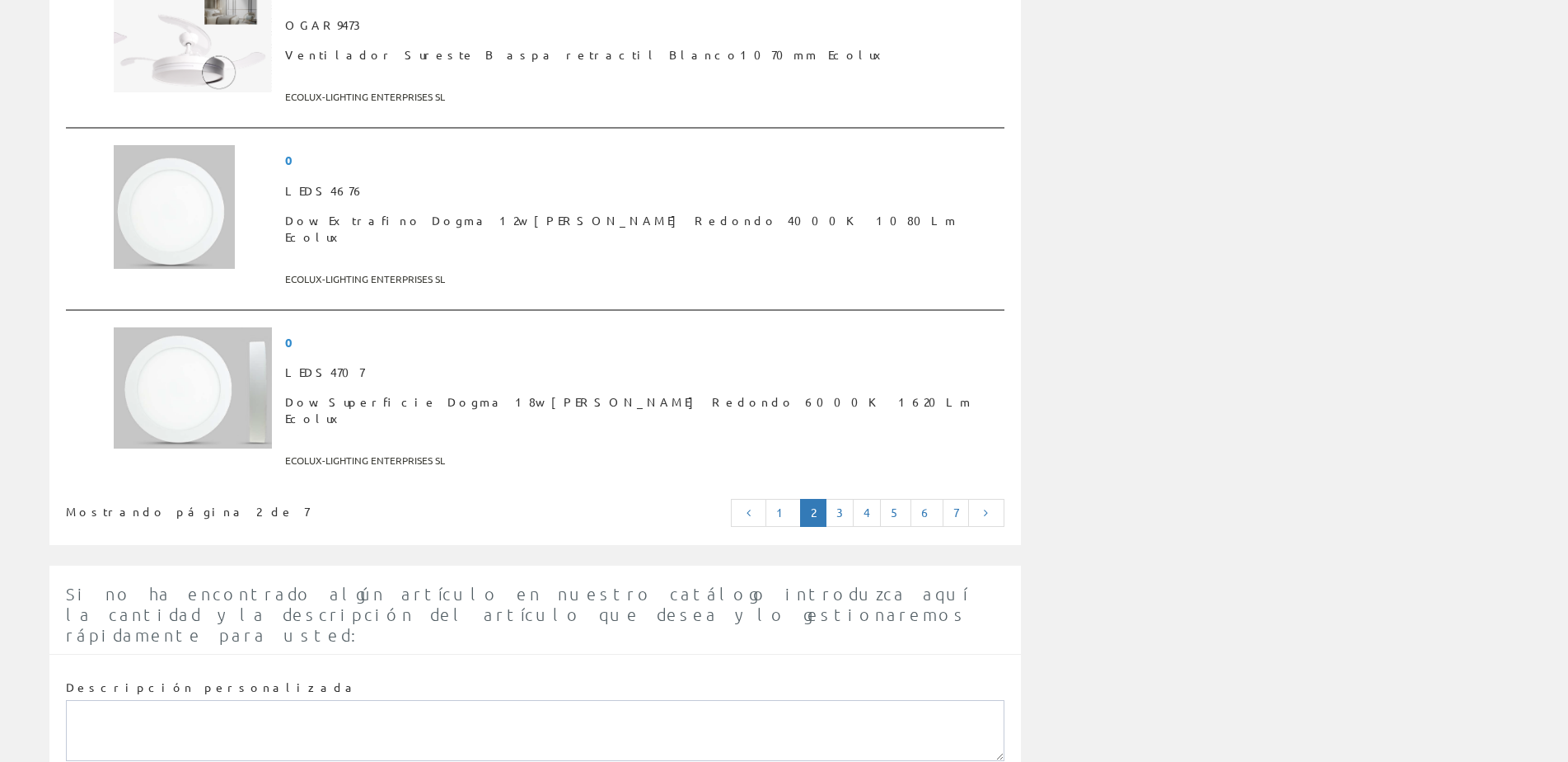
scroll to position [4040, 0]
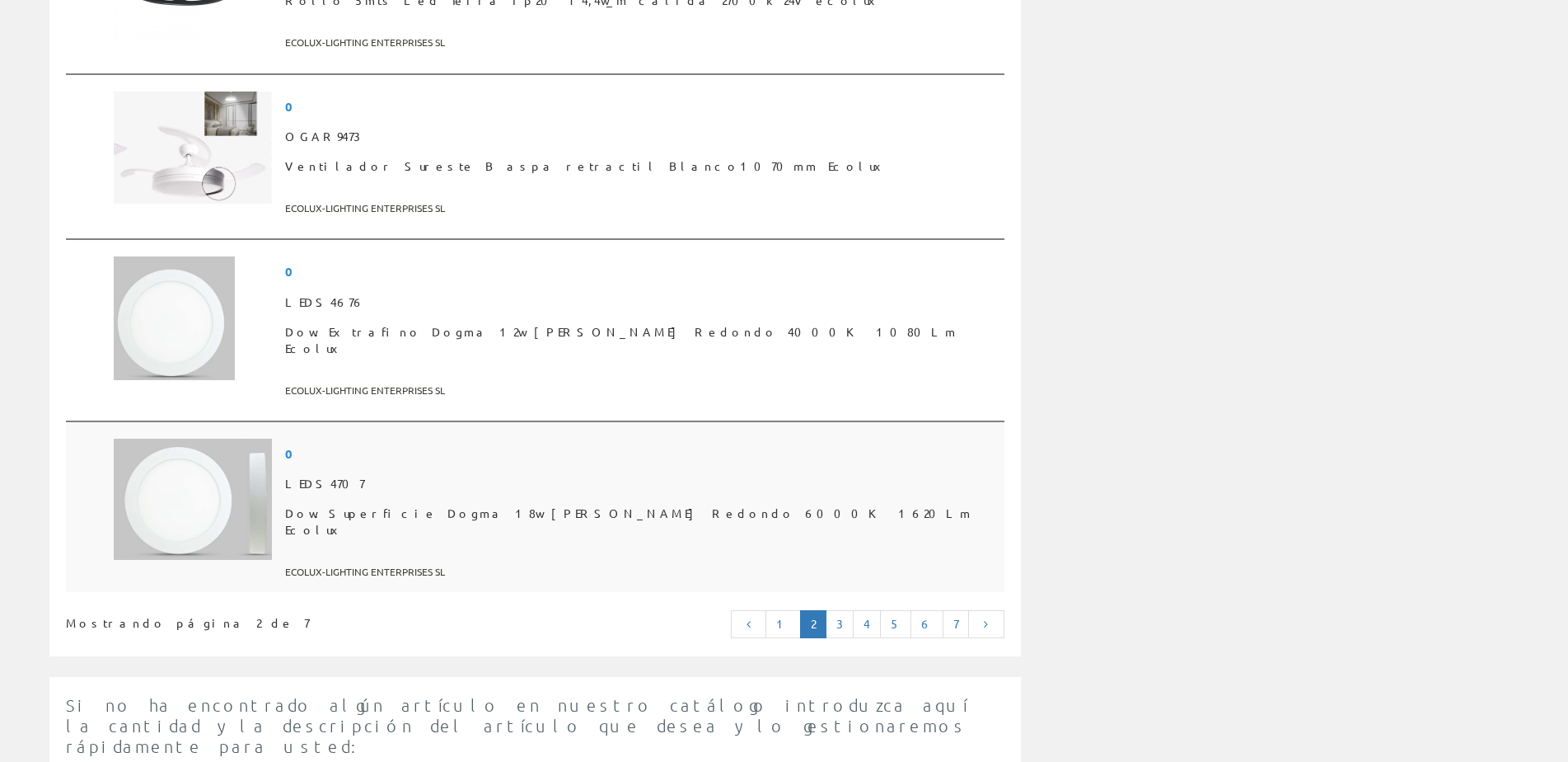
click at [440, 469] on span "LEDS4707" at bounding box center [641, 484] width 713 height 30
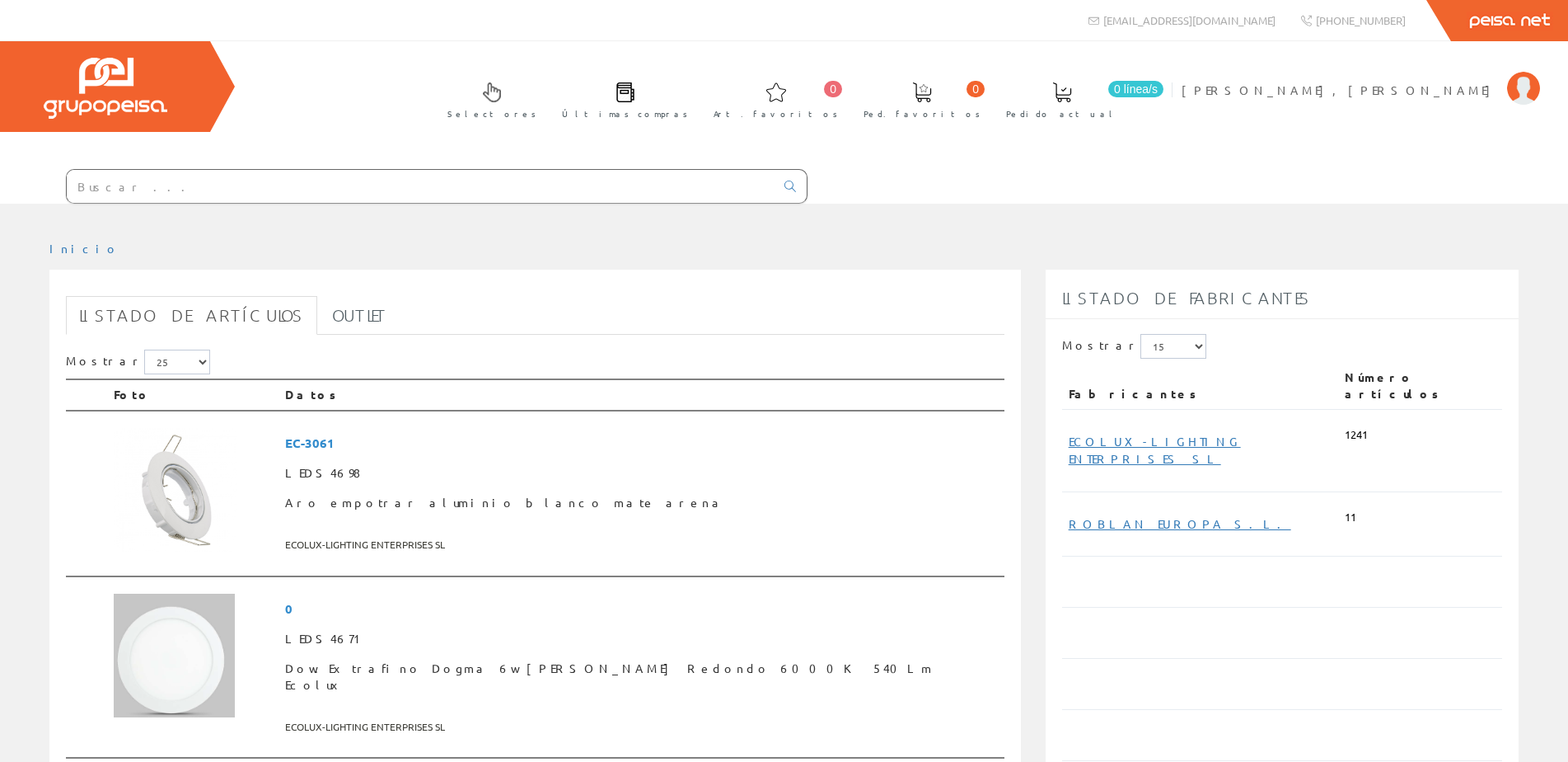
scroll to position [4040, 0]
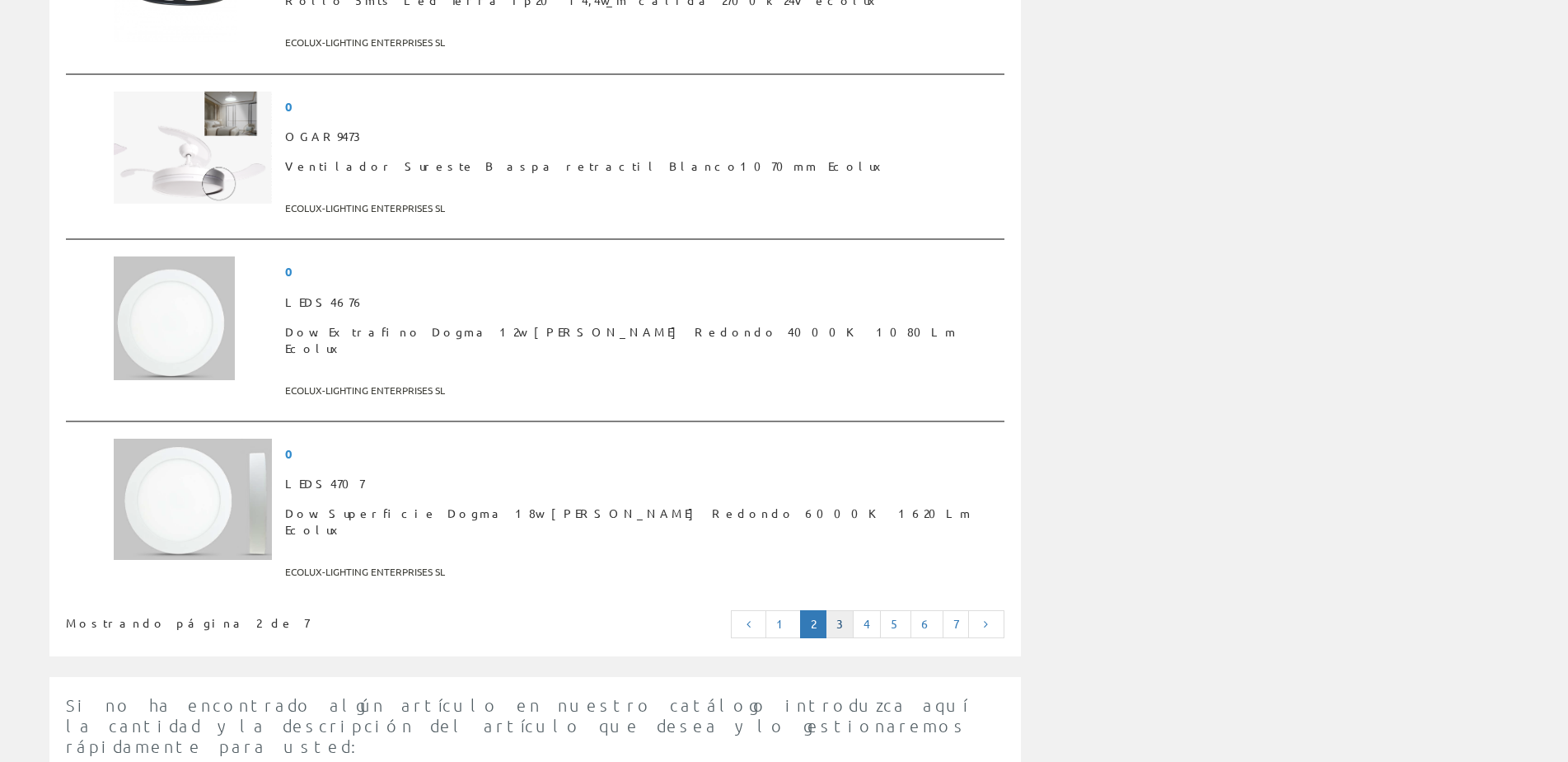
click at [850, 610] on link "3" at bounding box center [839, 623] width 28 height 28
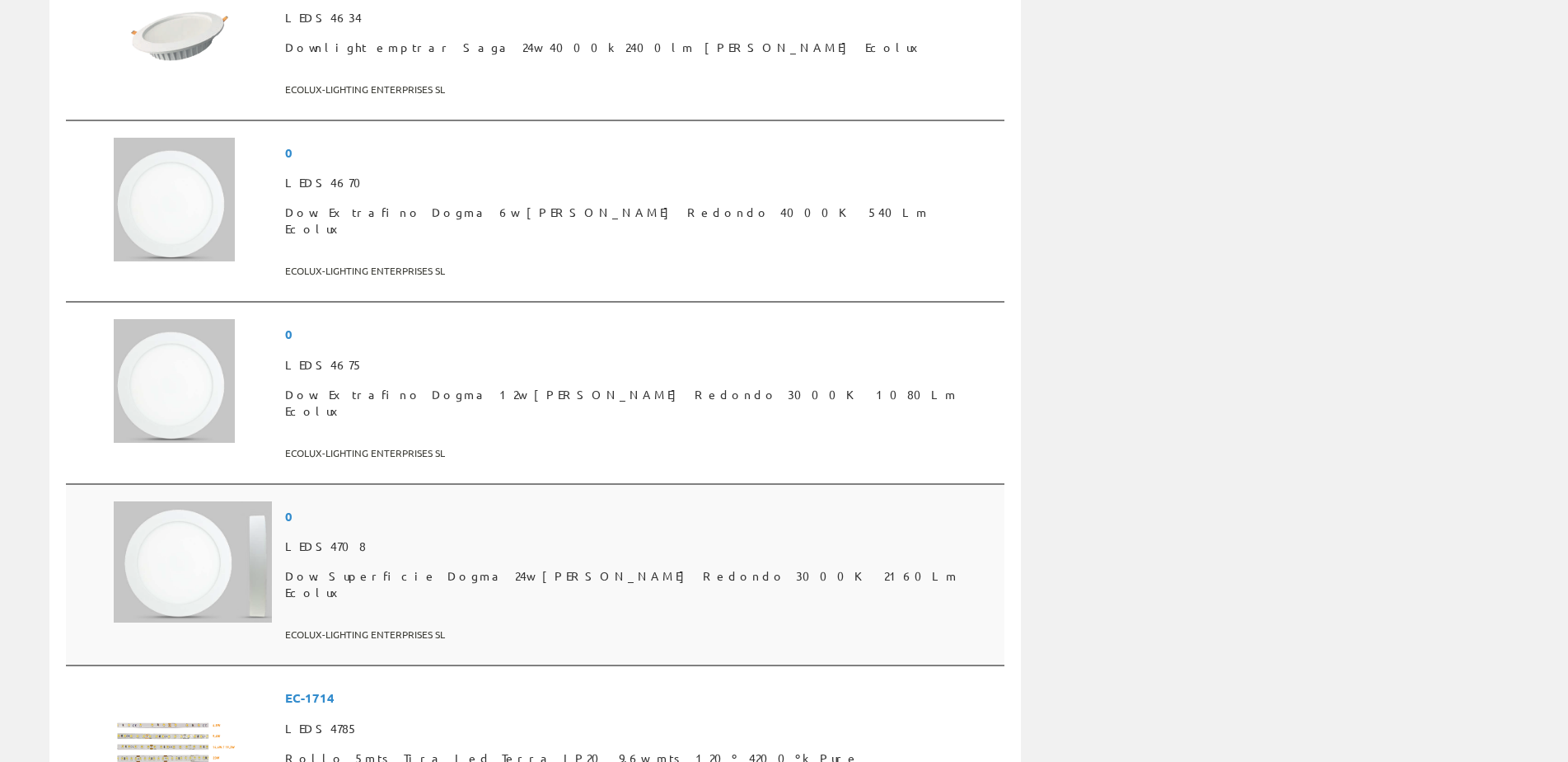
scroll to position [2886, 0]
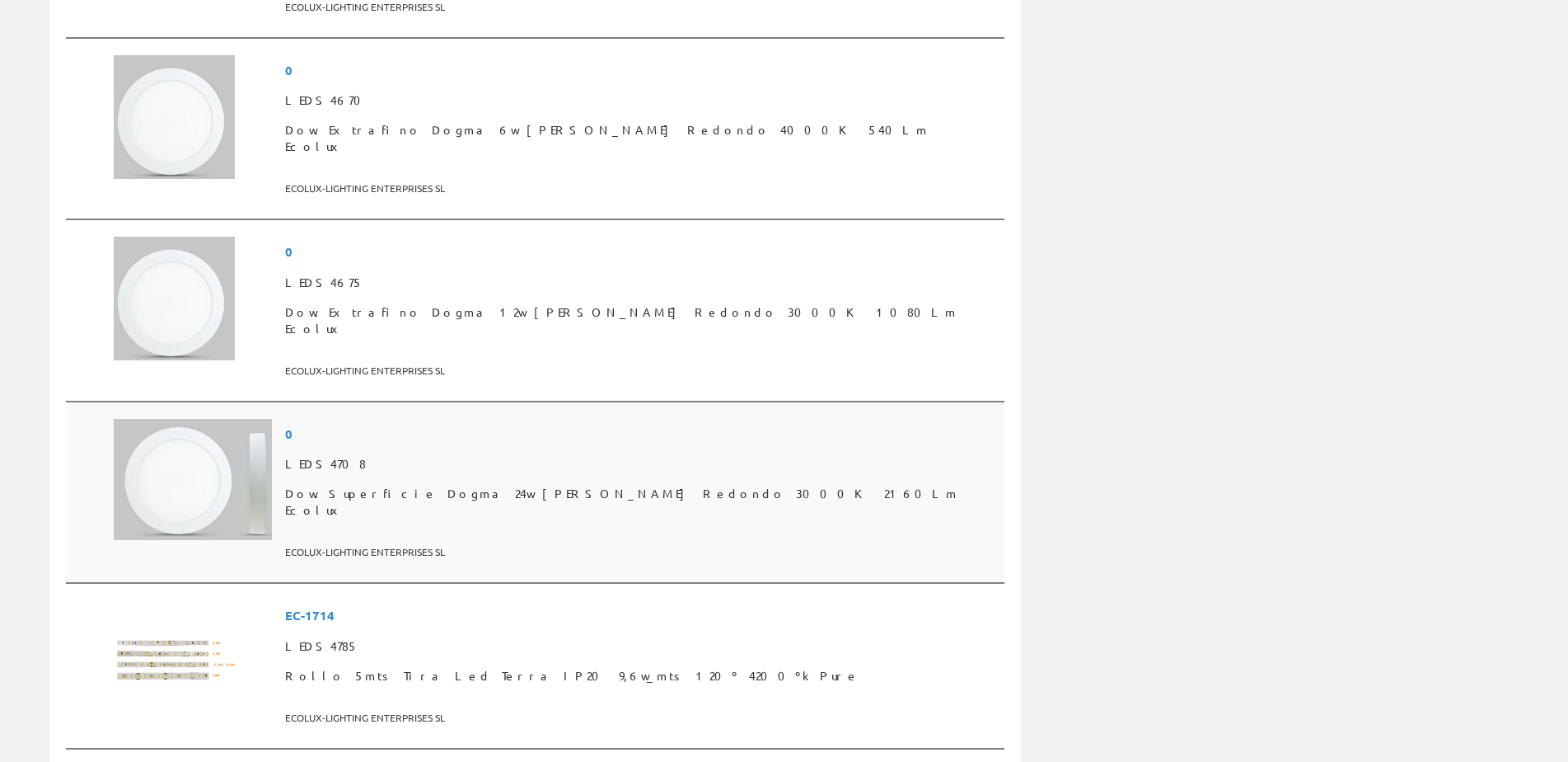
click at [434, 449] on span "LEDS4708" at bounding box center [641, 464] width 713 height 30
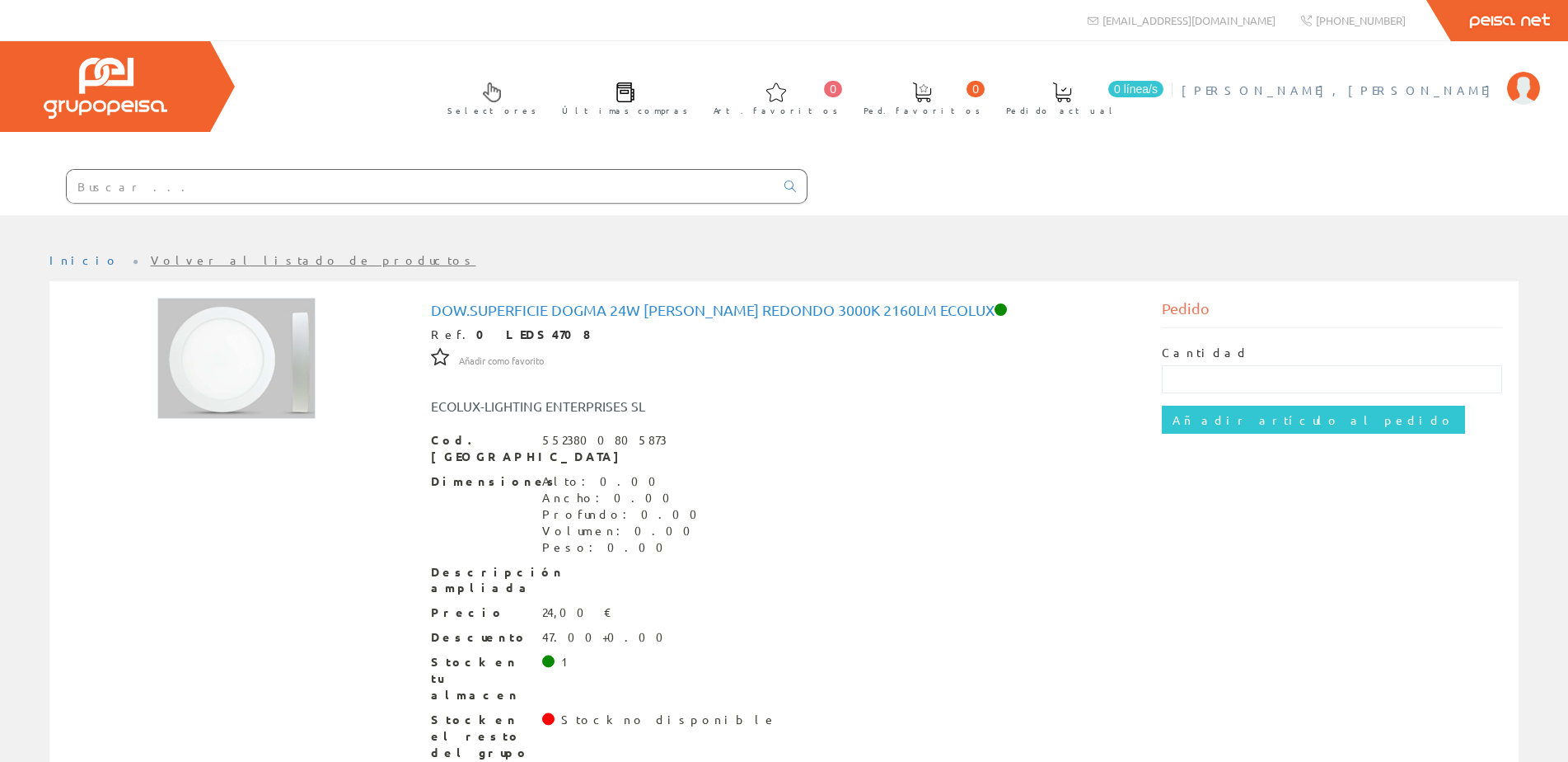
click at [1397, 87] on span "[PERSON_NAME], [PERSON_NAME]" at bounding box center [1341, 89] width 317 height 16
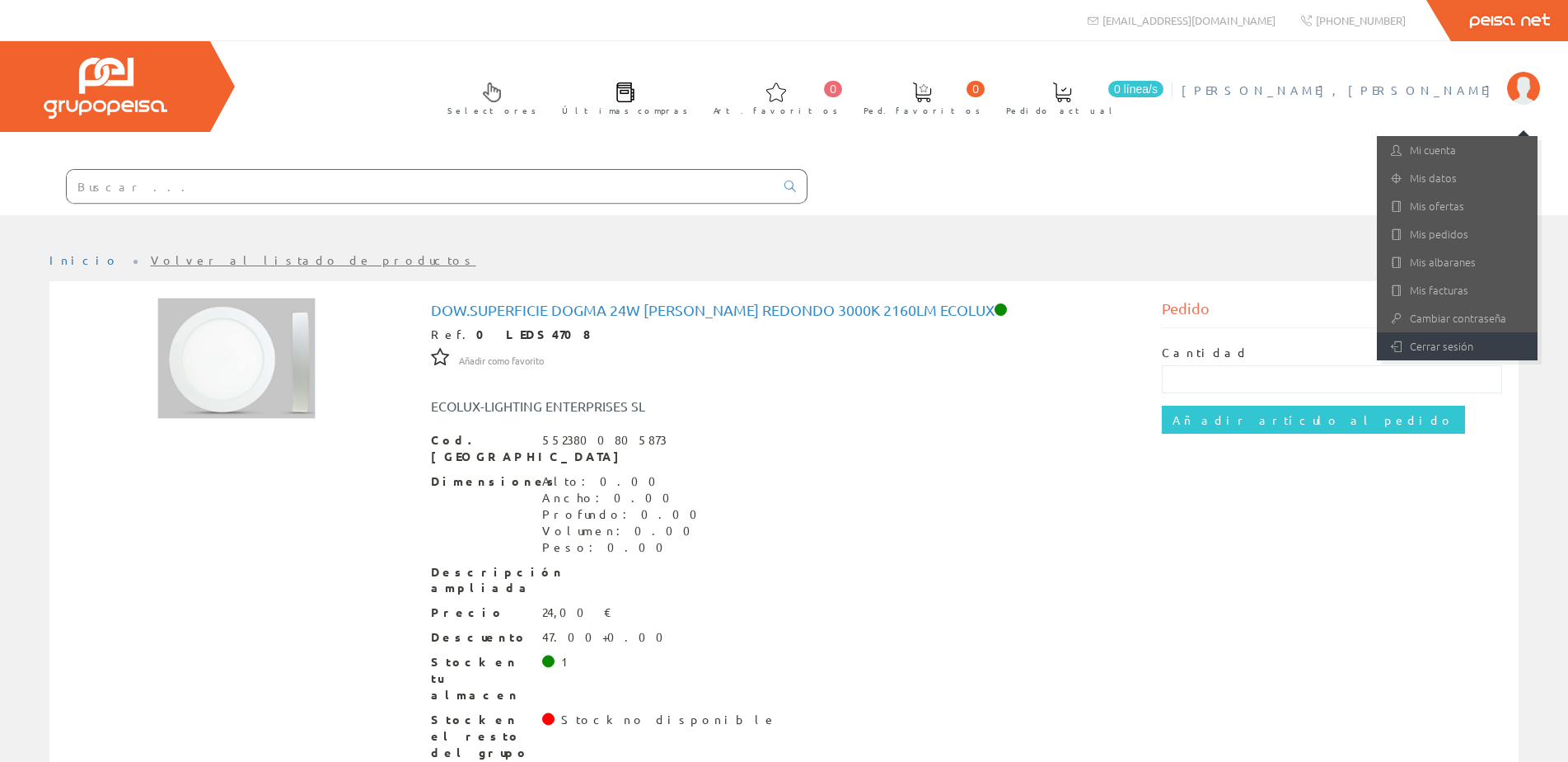
click at [1459, 350] on link "Cerrar sesión" at bounding box center [1457, 346] width 161 height 28
